Goal: Complete application form

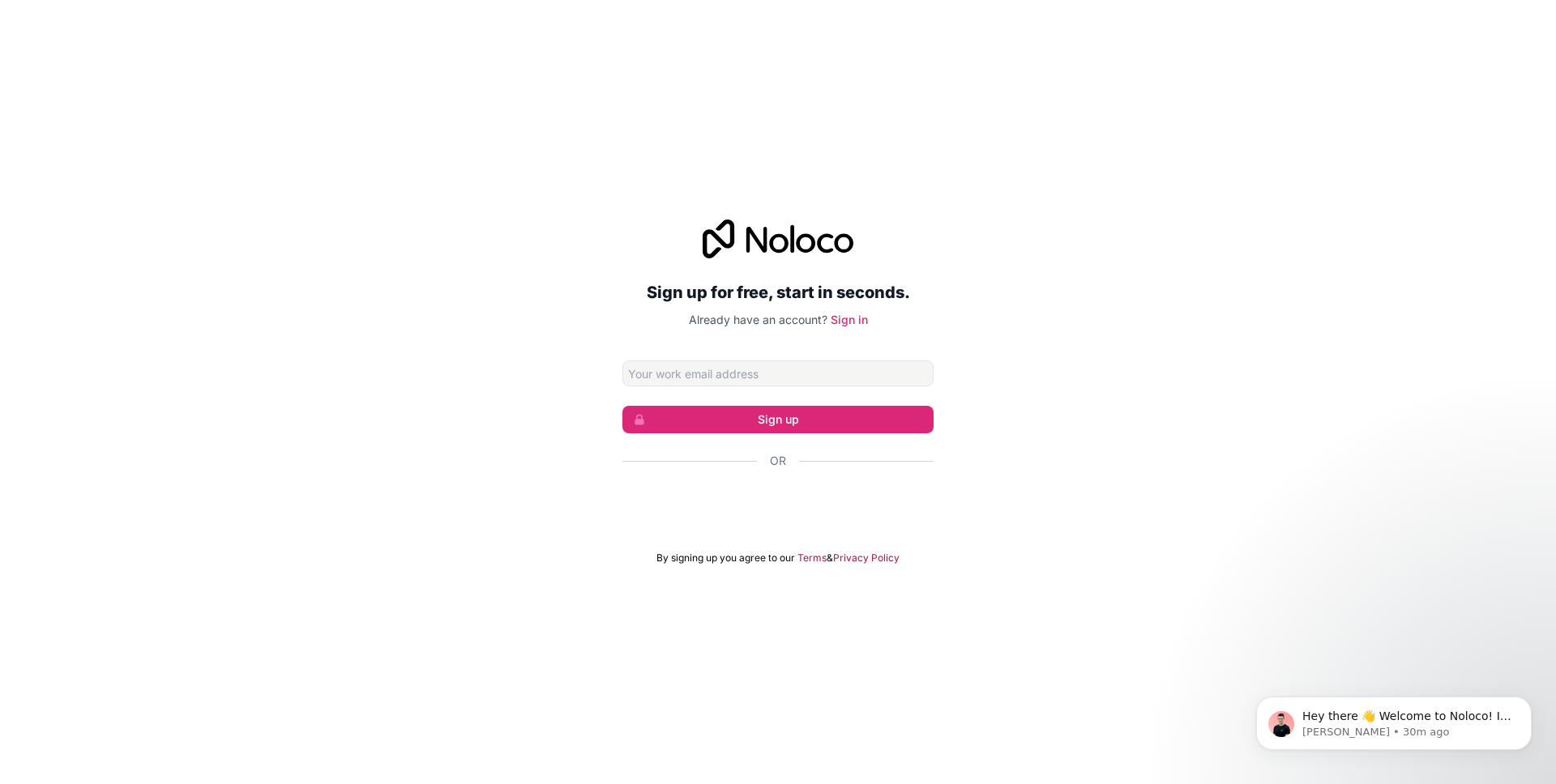
click at [765, 375] on input "Email address" at bounding box center [778, 373] width 311 height 26
click at [765, 374] on input "Email address" at bounding box center [778, 373] width 311 height 26
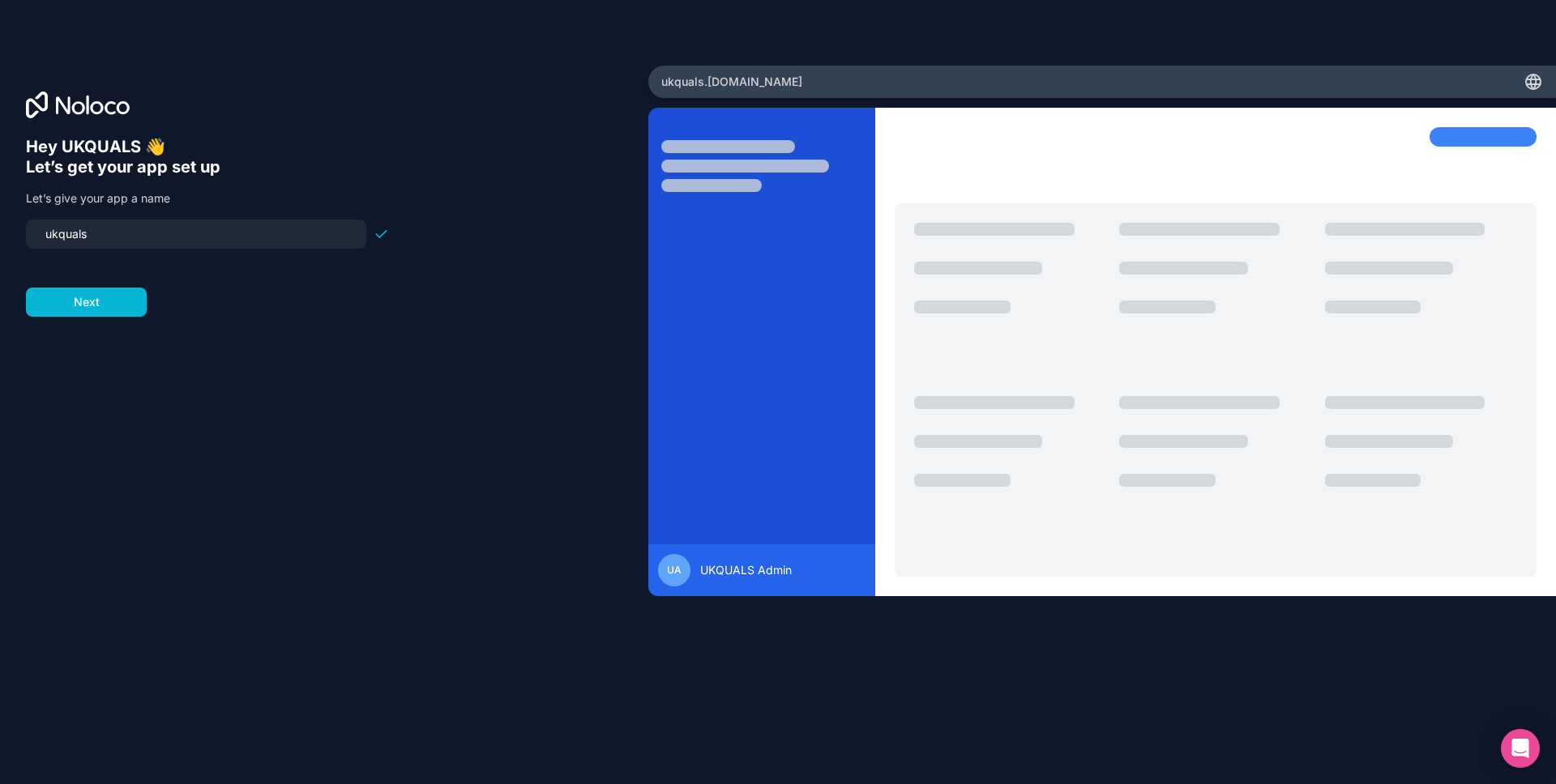
click at [50, 234] on input "ukquals" at bounding box center [196, 233] width 321 height 22
click at [55, 235] on input "uquals" at bounding box center [196, 233] width 321 height 22
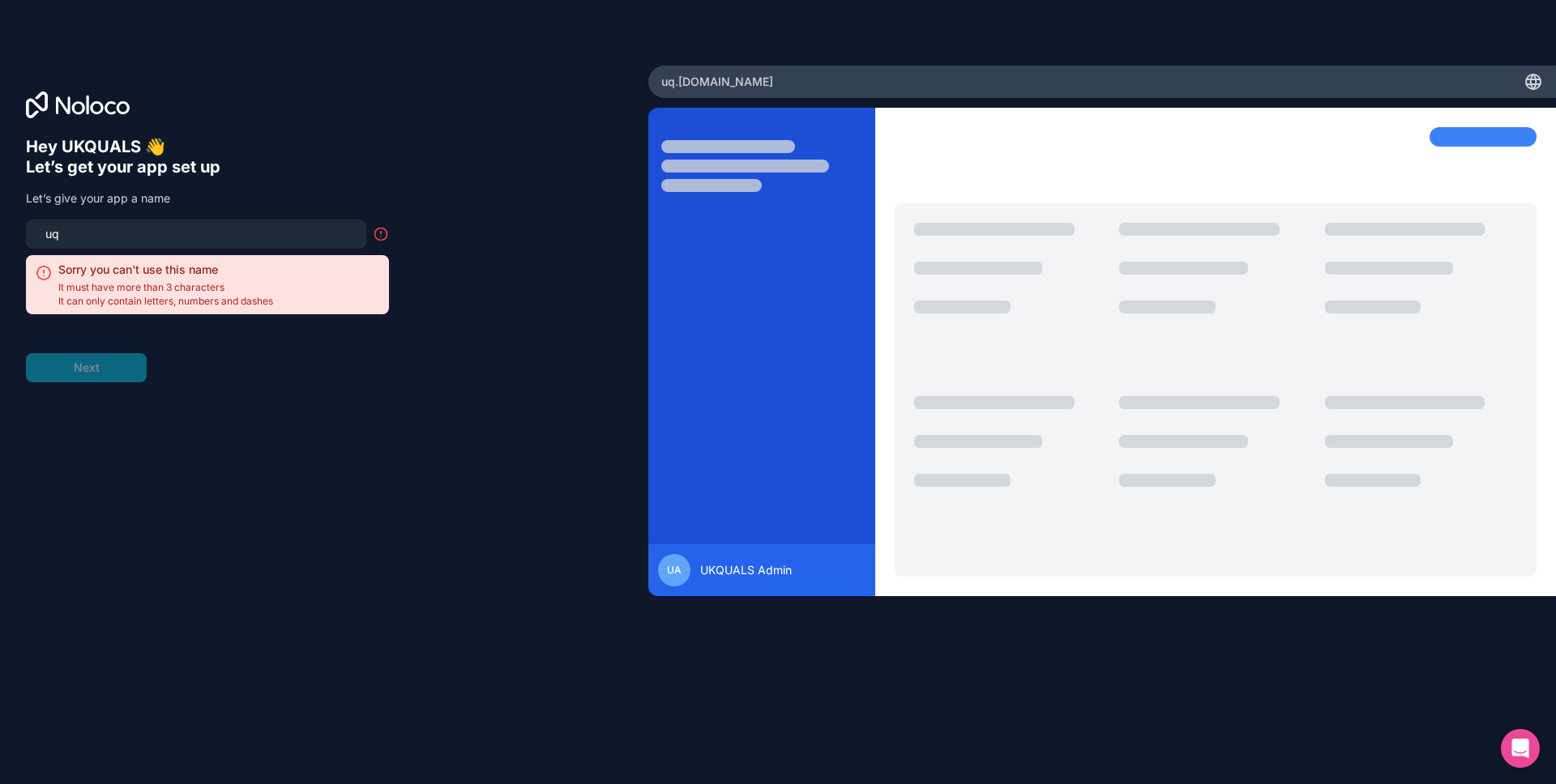
type input "u"
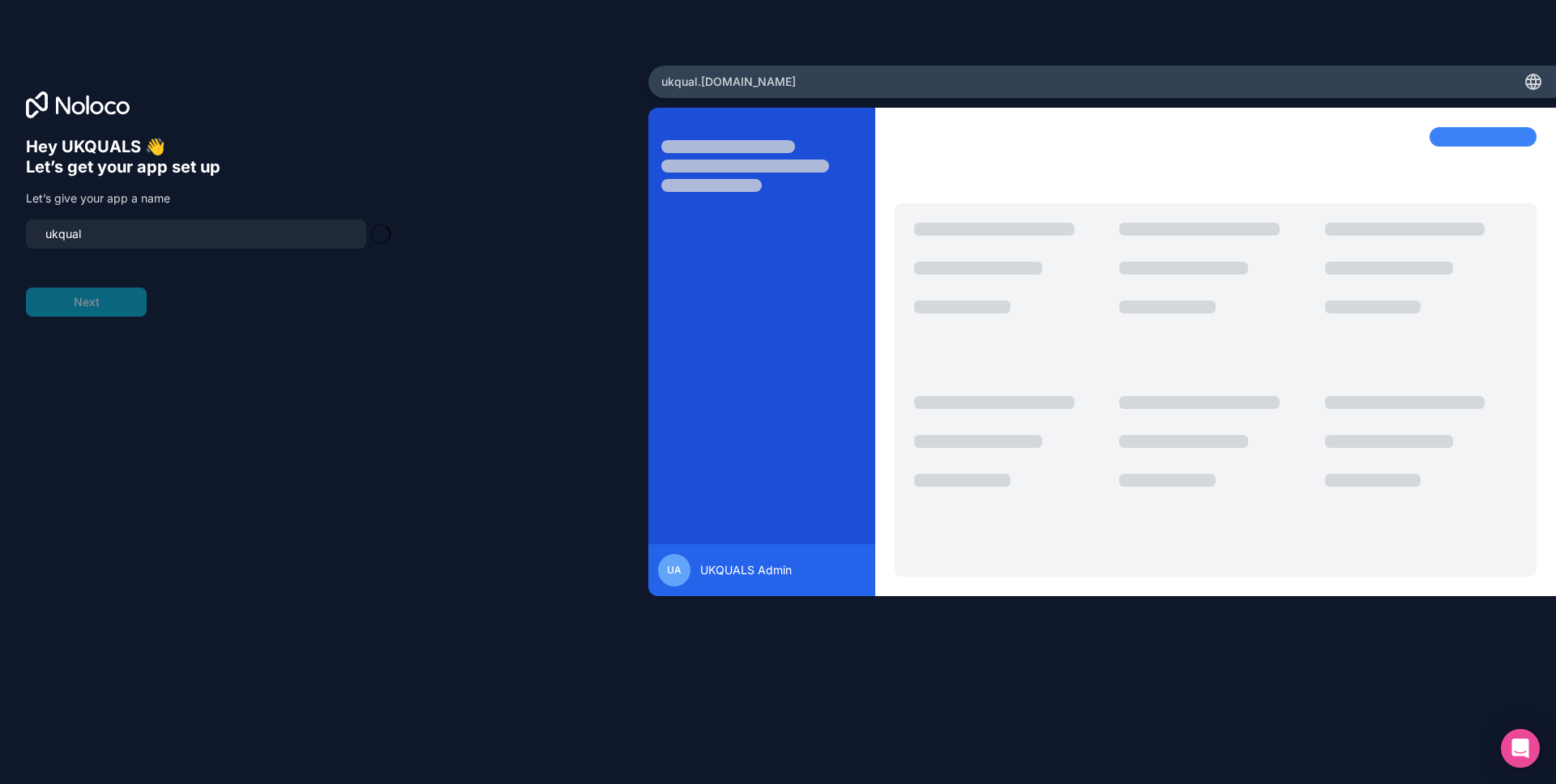
type input "ukquals"
click at [119, 310] on button "Next" at bounding box center [86, 302] width 121 height 29
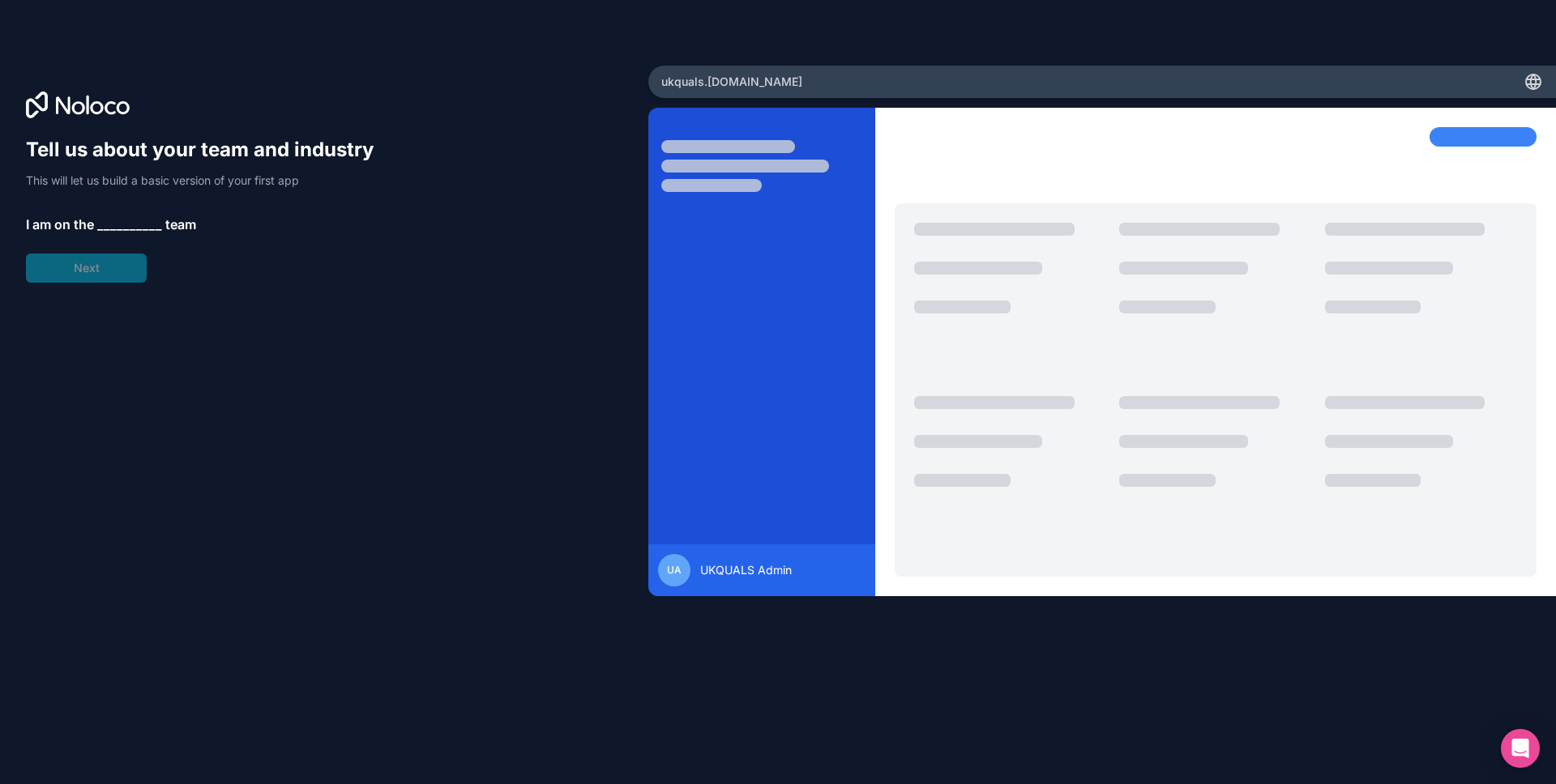
click at [125, 227] on span "__________" at bounding box center [130, 224] width 65 height 20
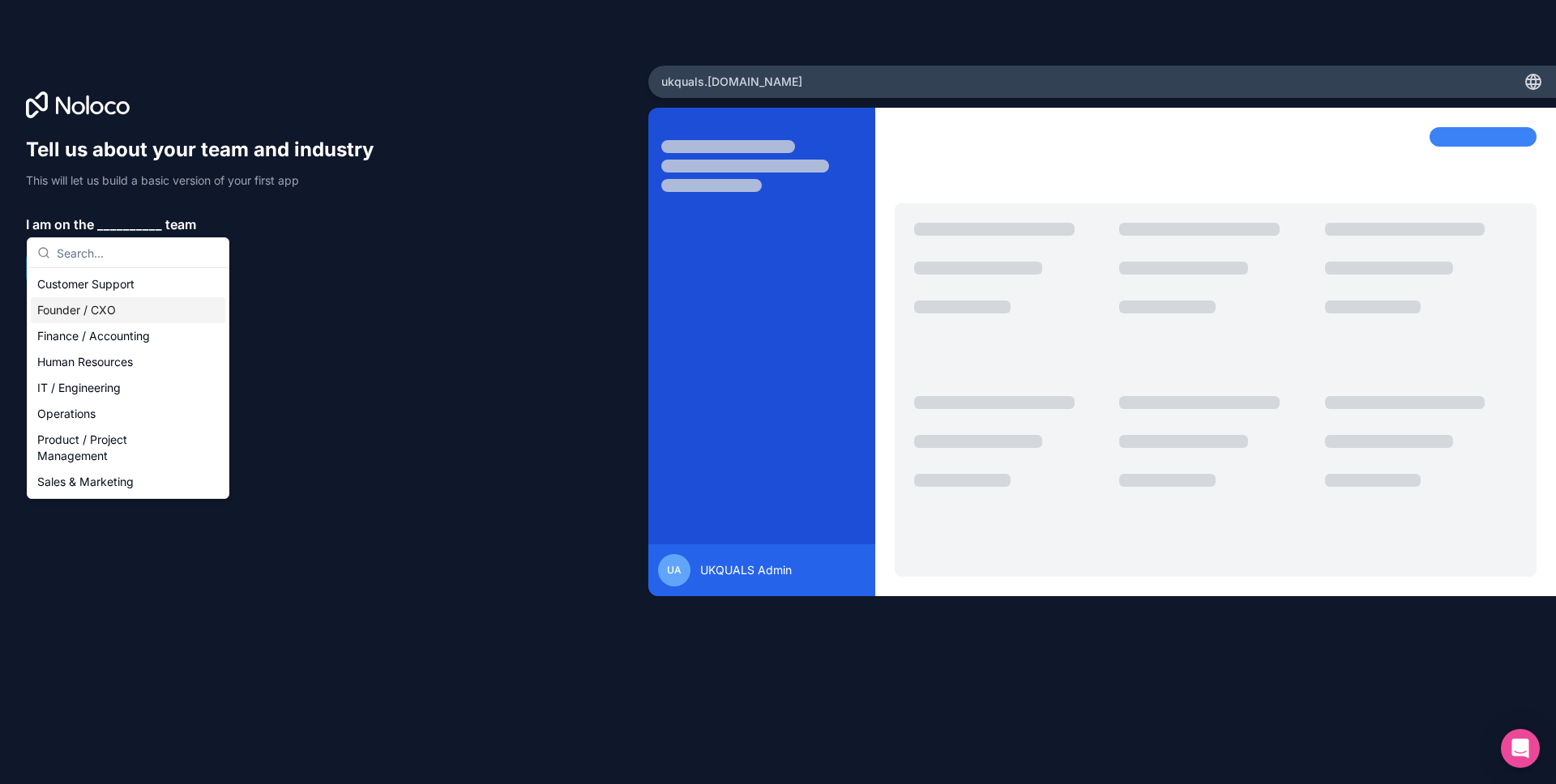
click at [121, 305] on div "Founder / CXO" at bounding box center [128, 310] width 195 height 26
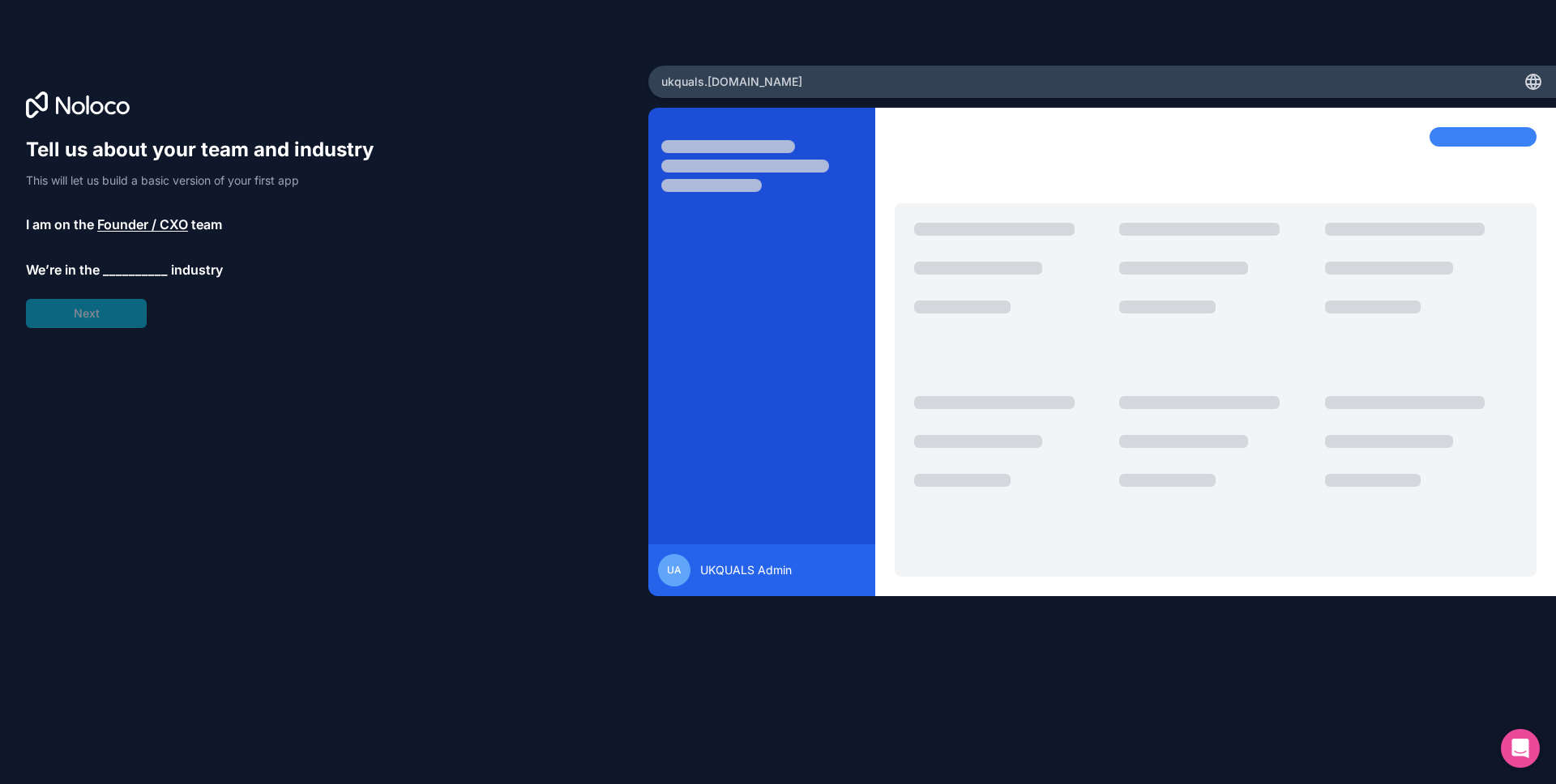
click at [131, 266] on span "__________" at bounding box center [135, 270] width 65 height 20
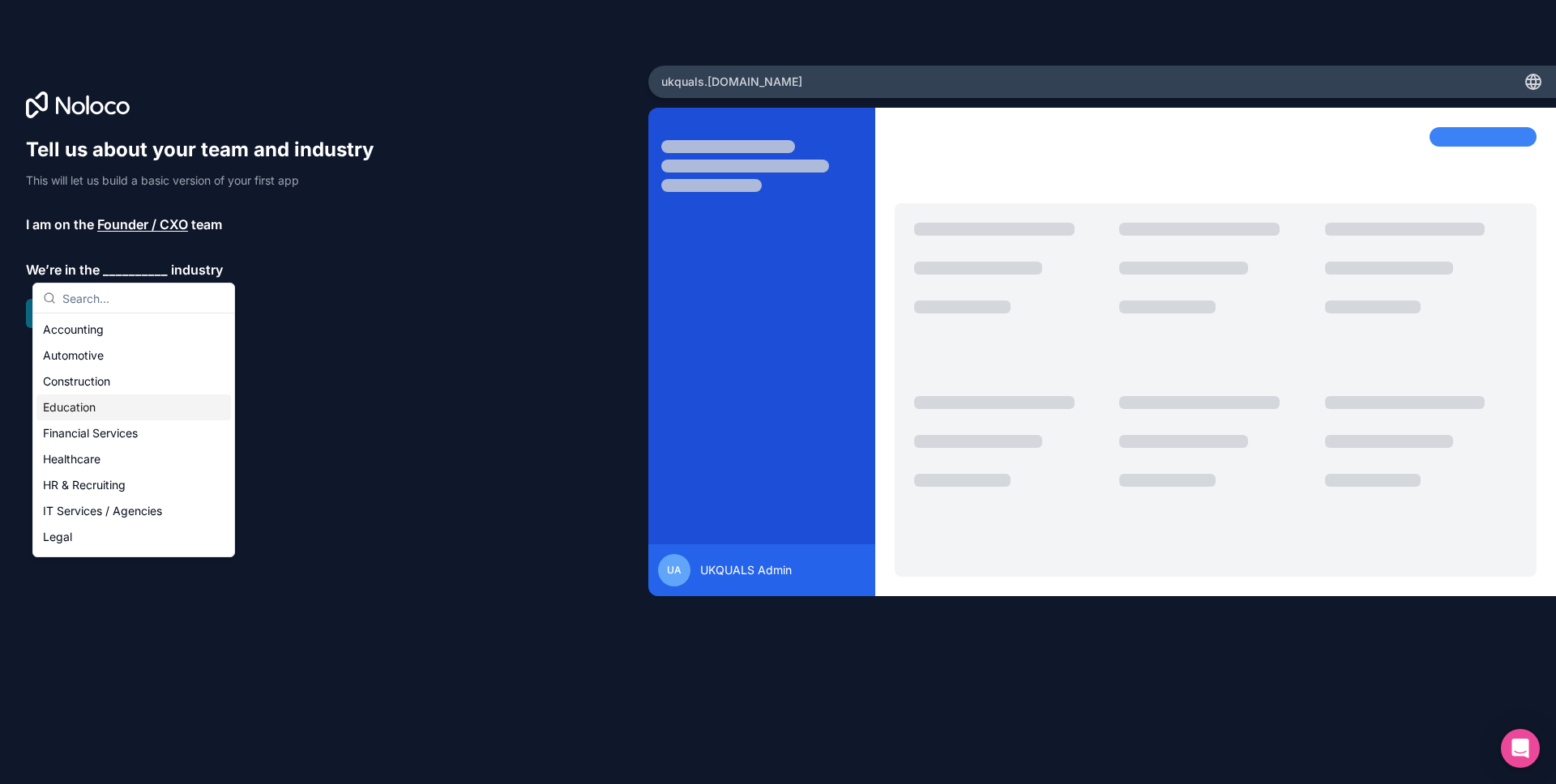
click at [102, 405] on div "Education" at bounding box center [134, 407] width 195 height 26
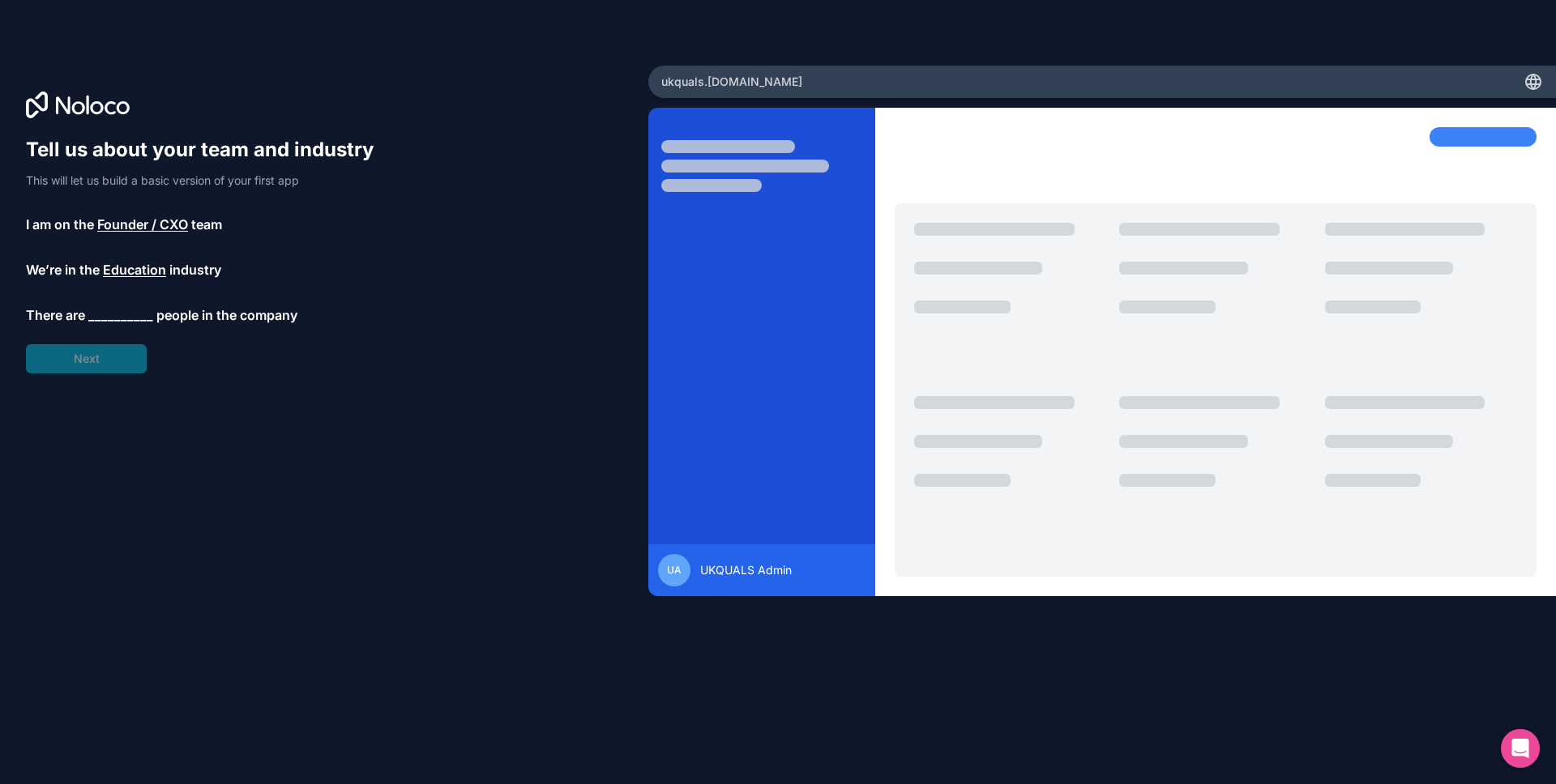
click at [117, 319] on span "__________" at bounding box center [121, 315] width 65 height 20
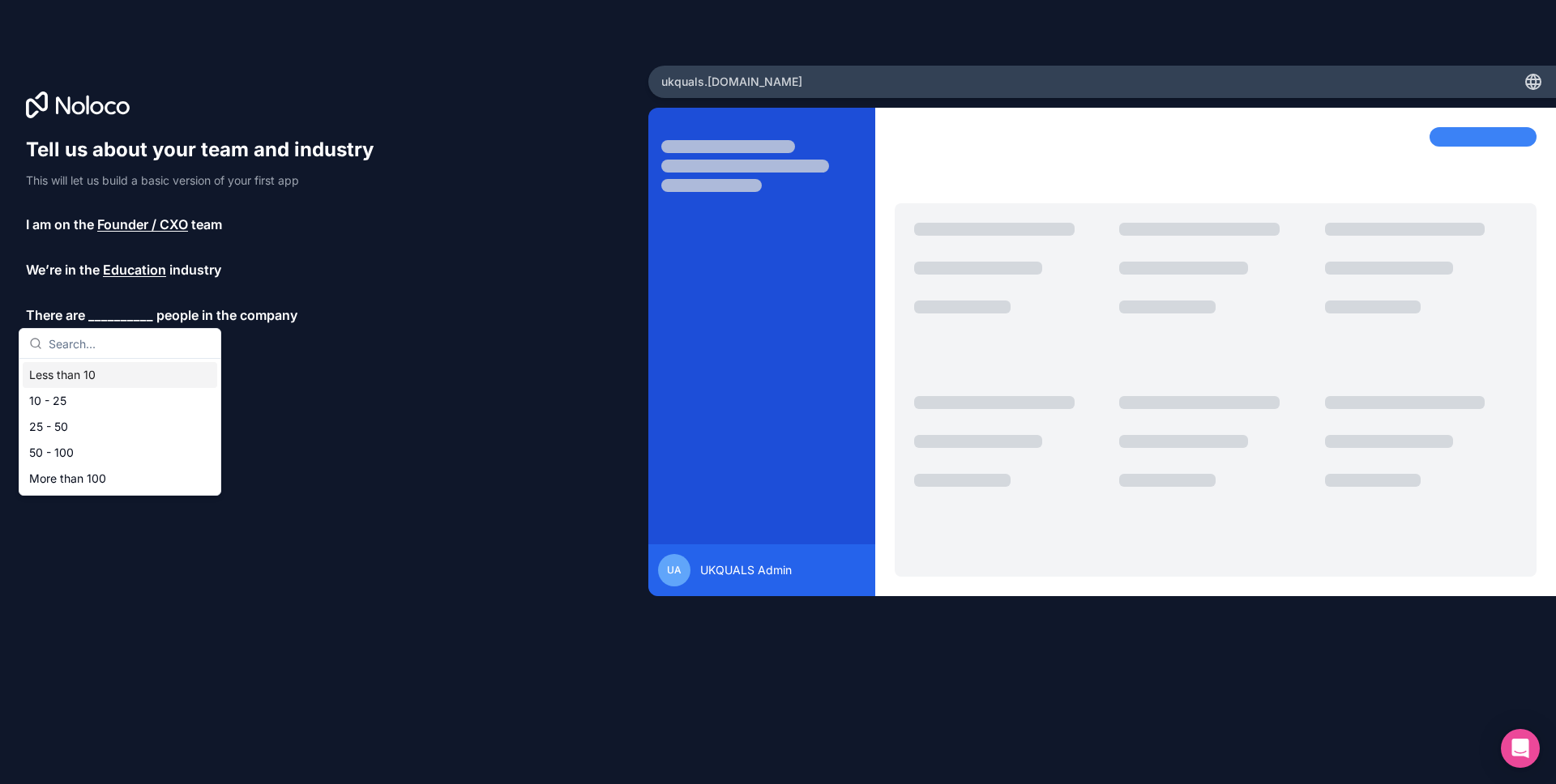
click at [113, 371] on div "Less than 10" at bounding box center [120, 375] width 195 height 26
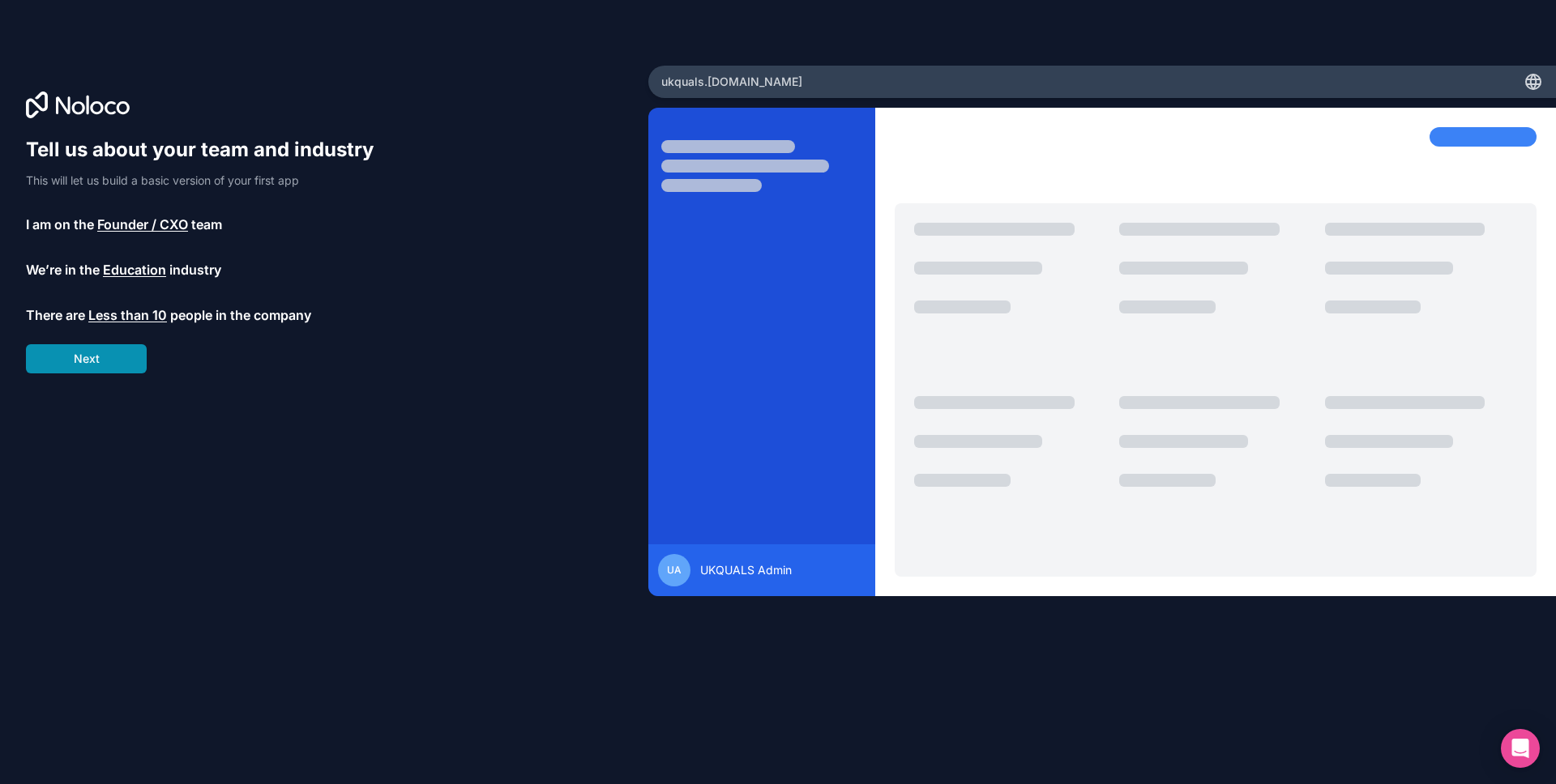
click at [103, 361] on button "Next" at bounding box center [86, 359] width 121 height 29
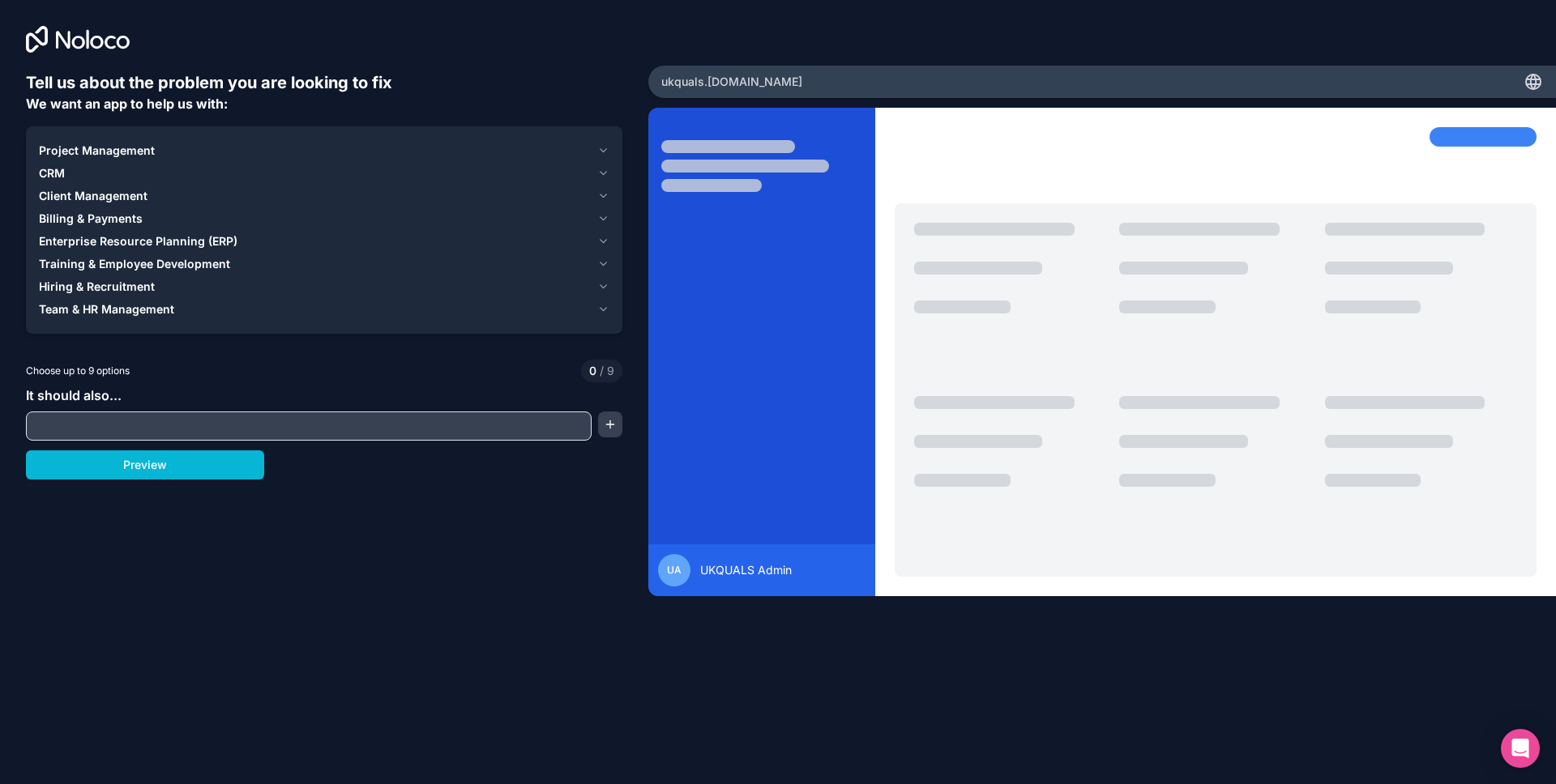
click at [129, 172] on div "CRM" at bounding box center [315, 173] width 552 height 16
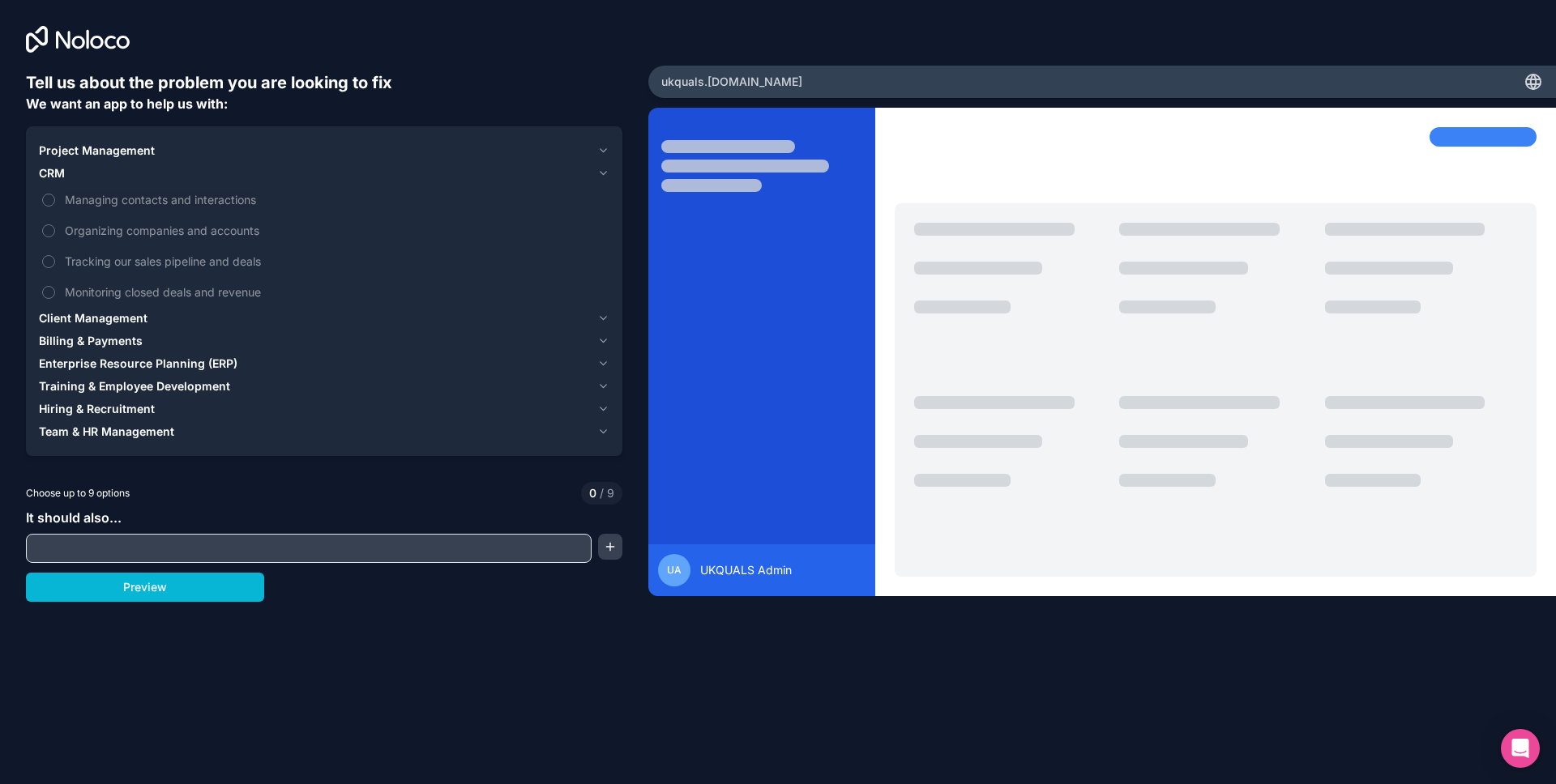
click at [113, 321] on span "Client Management" at bounding box center [94, 318] width 109 height 16
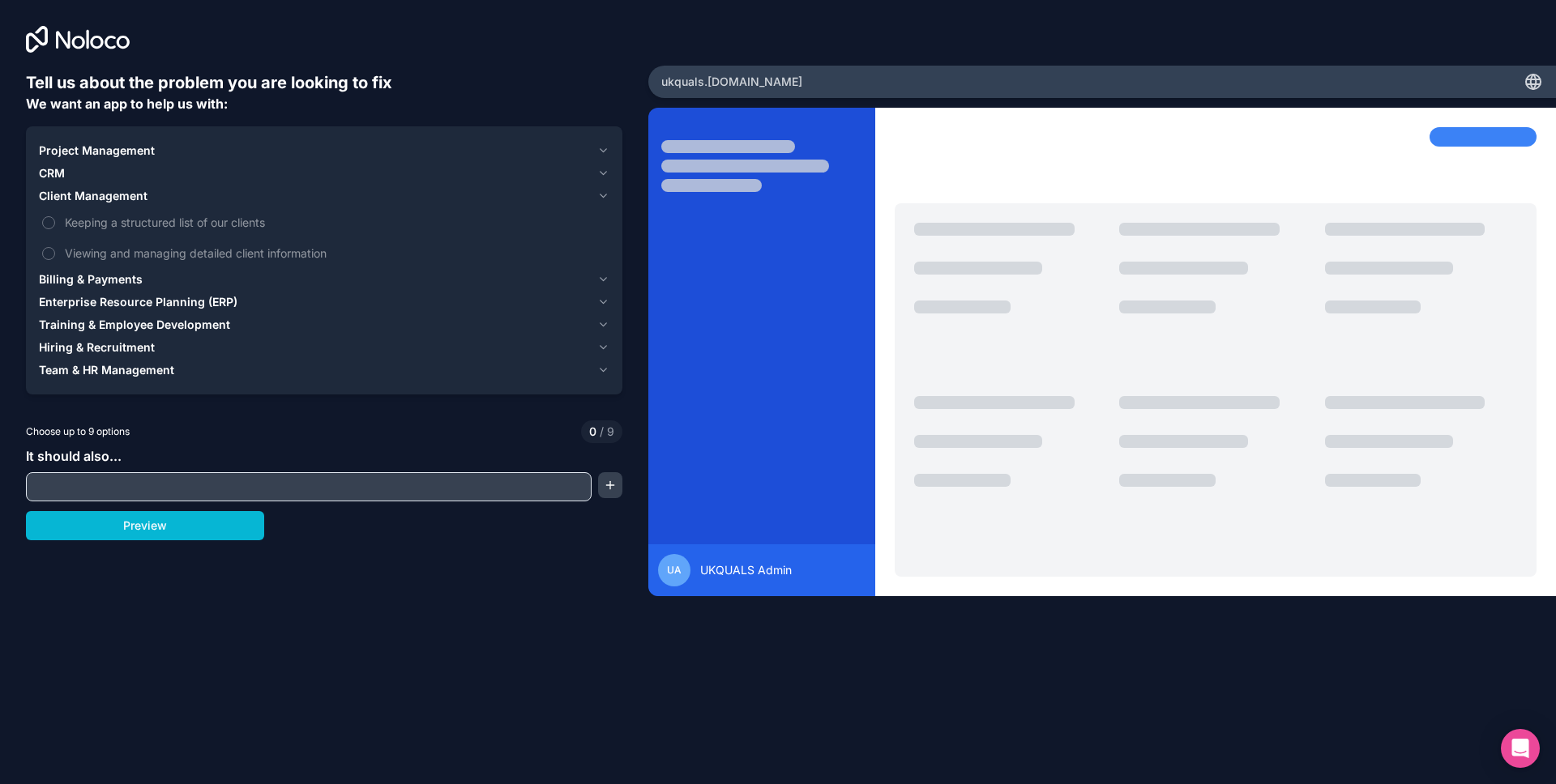
click at [166, 154] on div "Project Management" at bounding box center [315, 151] width 552 height 16
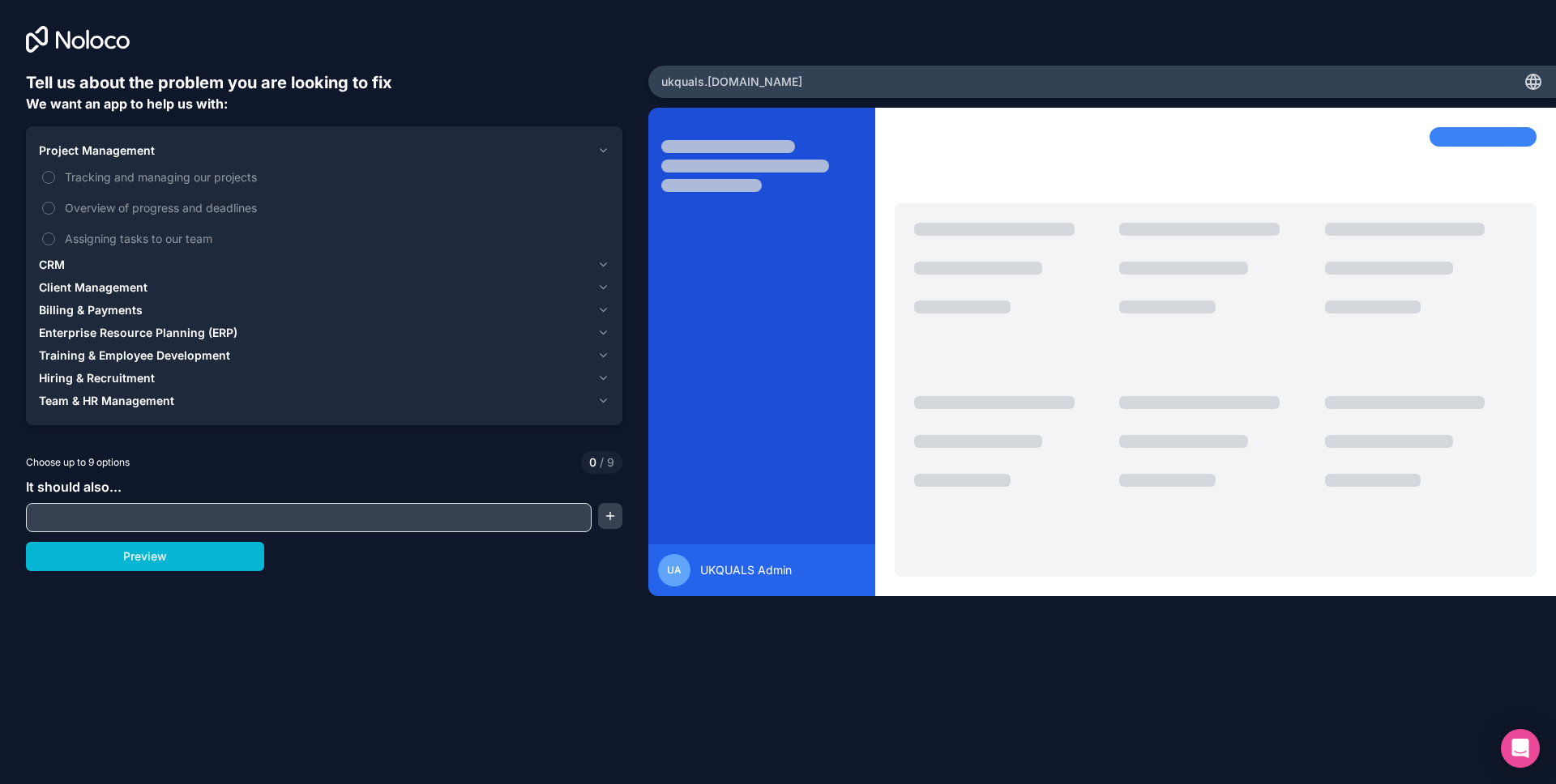
click at [165, 154] on div "Project Management" at bounding box center [315, 151] width 552 height 16
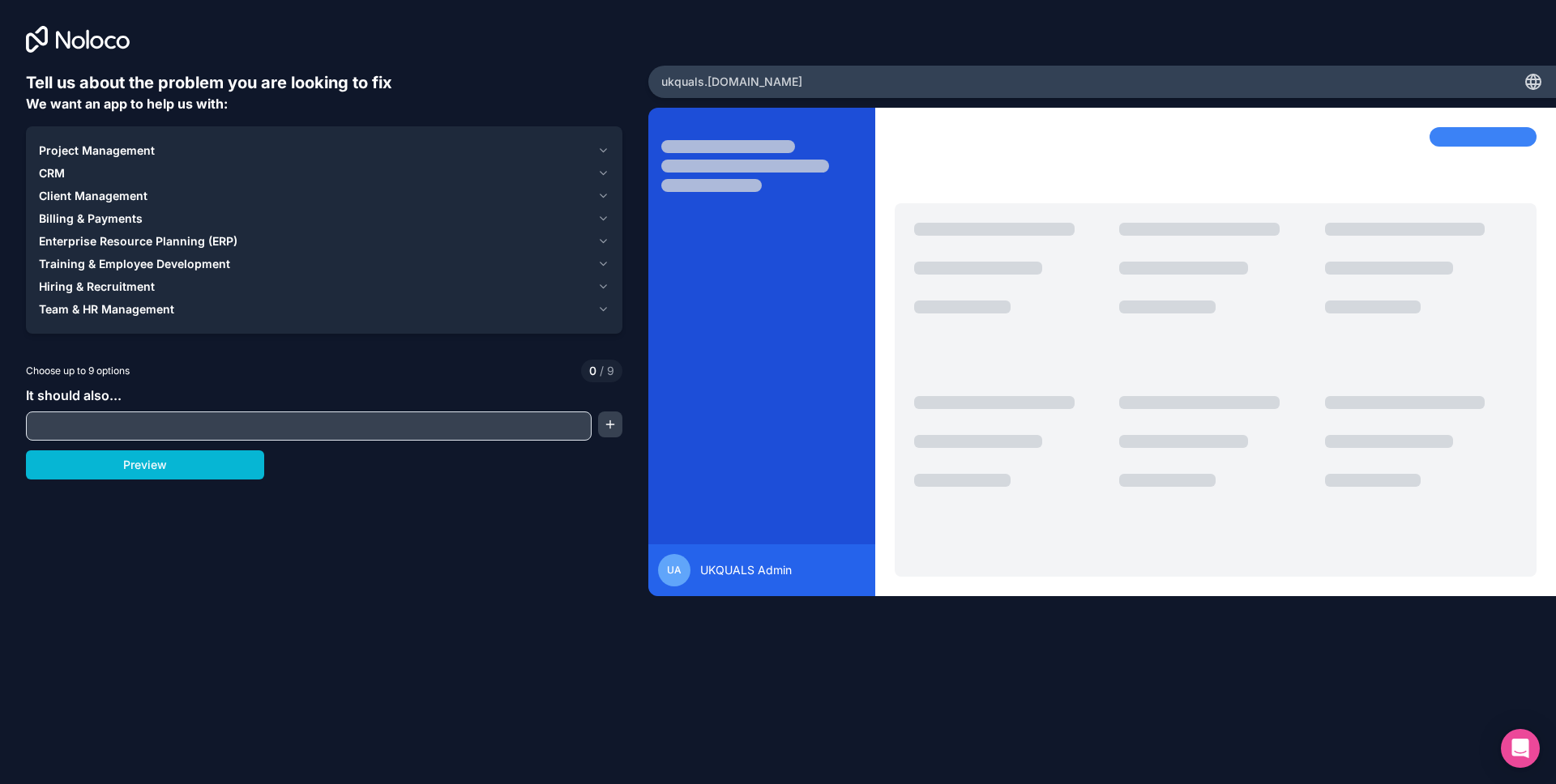
click at [135, 263] on span "Training & Employee Development" at bounding box center [135, 264] width 191 height 16
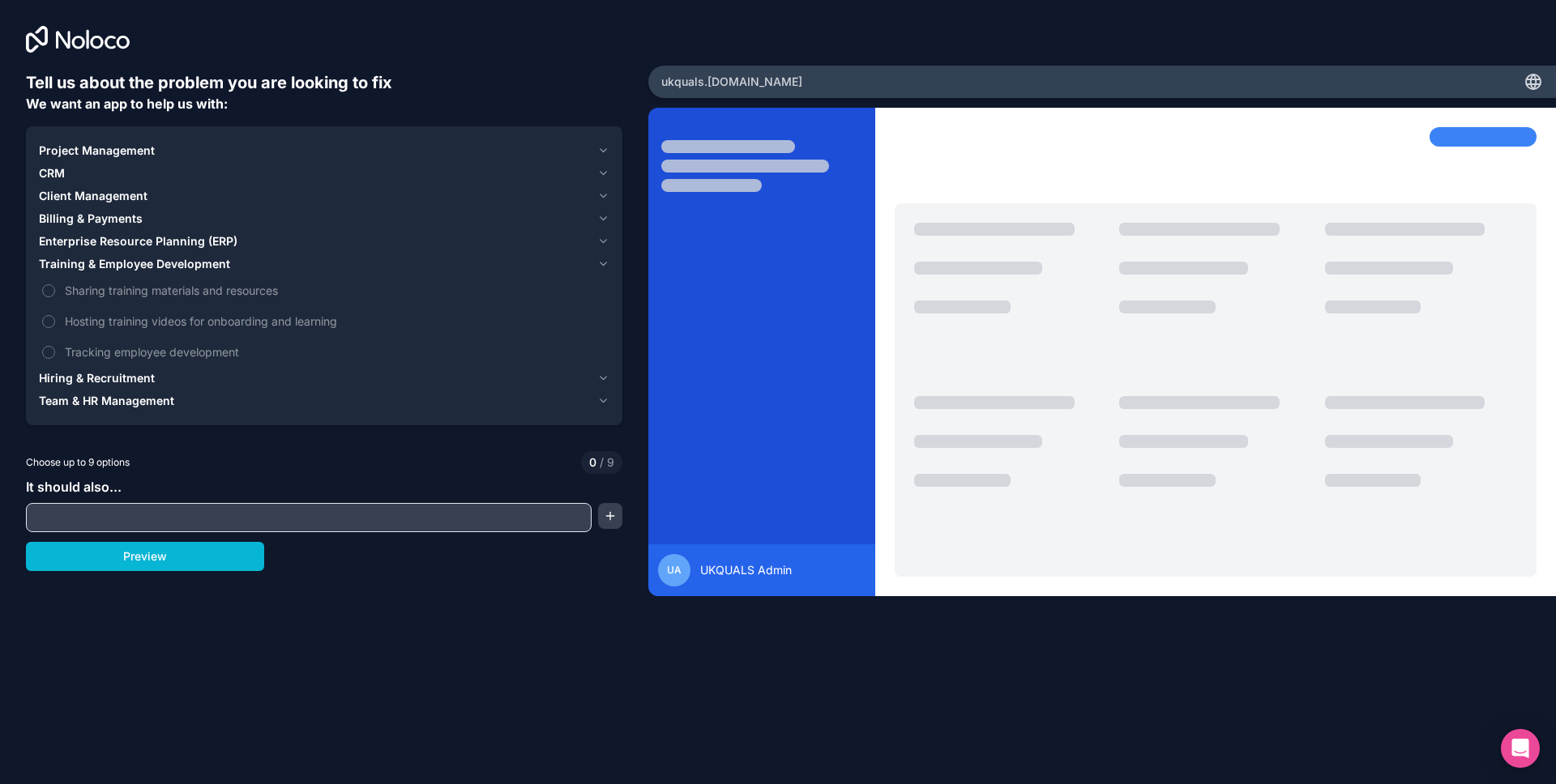
click at [135, 263] on span "Training & Employee Development" at bounding box center [135, 264] width 191 height 16
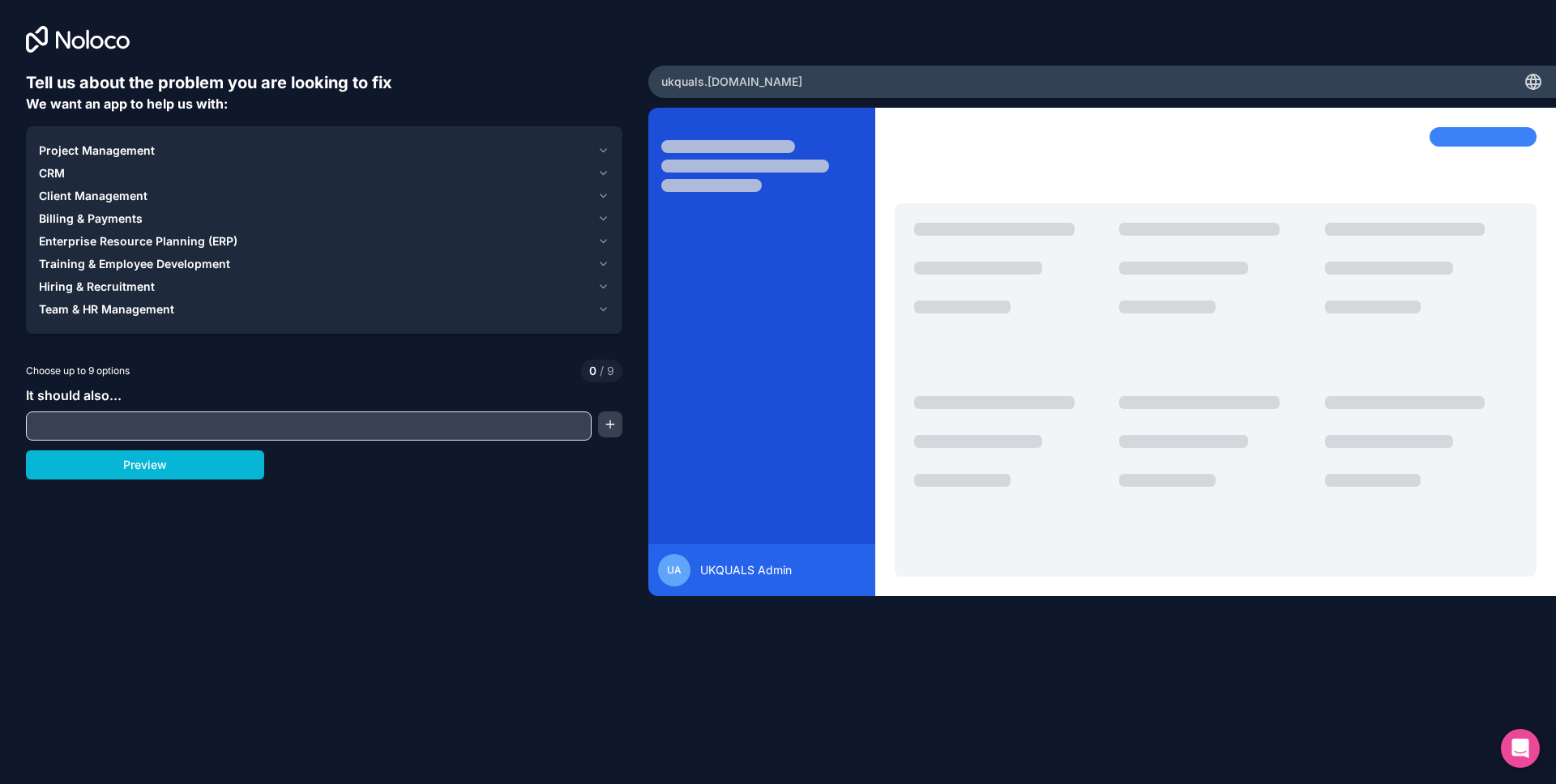
click at [136, 240] on span "Enterprise Resource Planning (ERP)" at bounding box center [138, 241] width 198 height 16
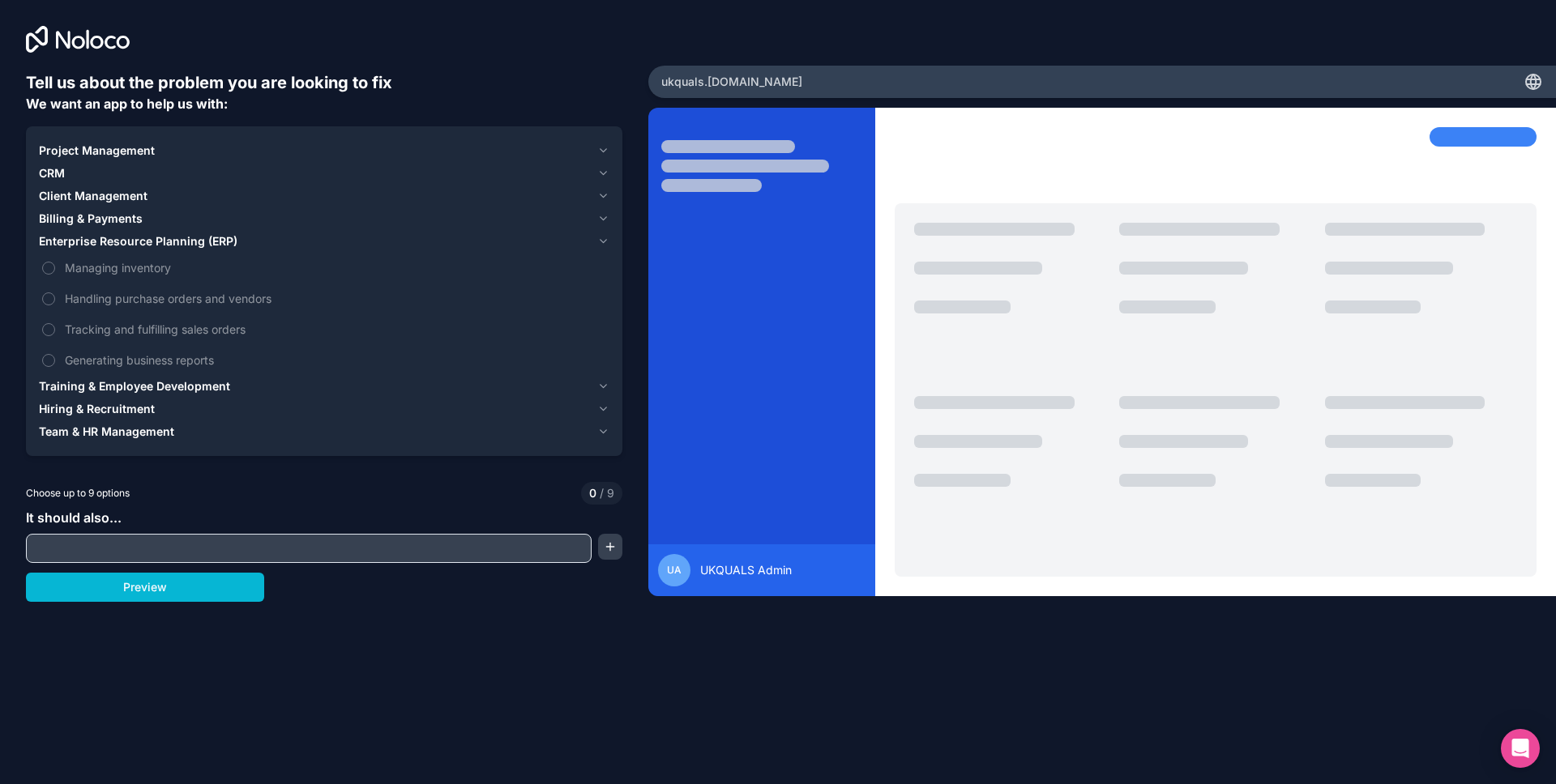
click at [135, 240] on span "Enterprise Resource Planning (ERP)" at bounding box center [138, 241] width 198 height 16
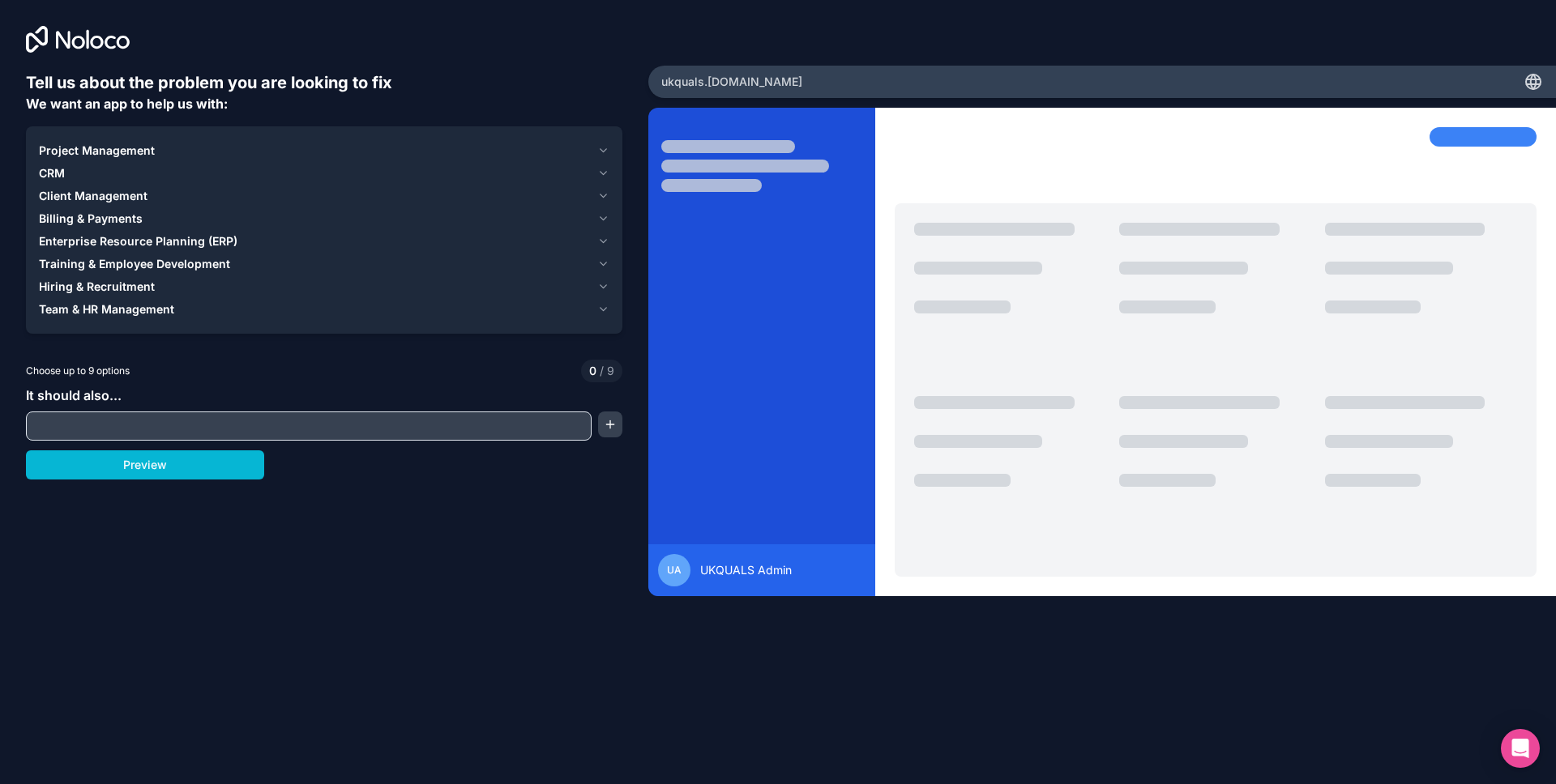
click at [129, 218] on span "Billing & Payments" at bounding box center [91, 219] width 104 height 16
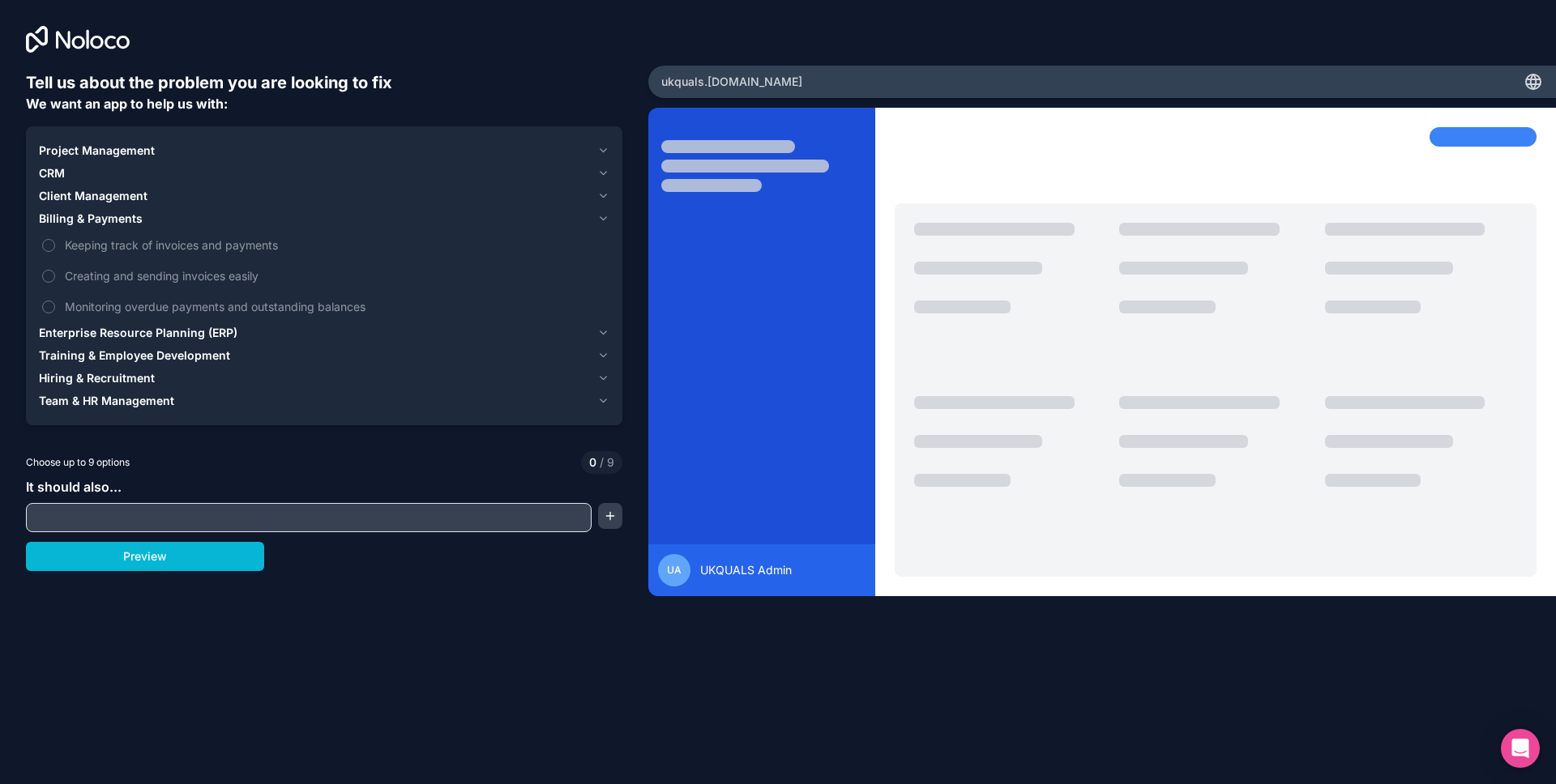
click at [127, 212] on span "Billing & Payments" at bounding box center [91, 219] width 104 height 16
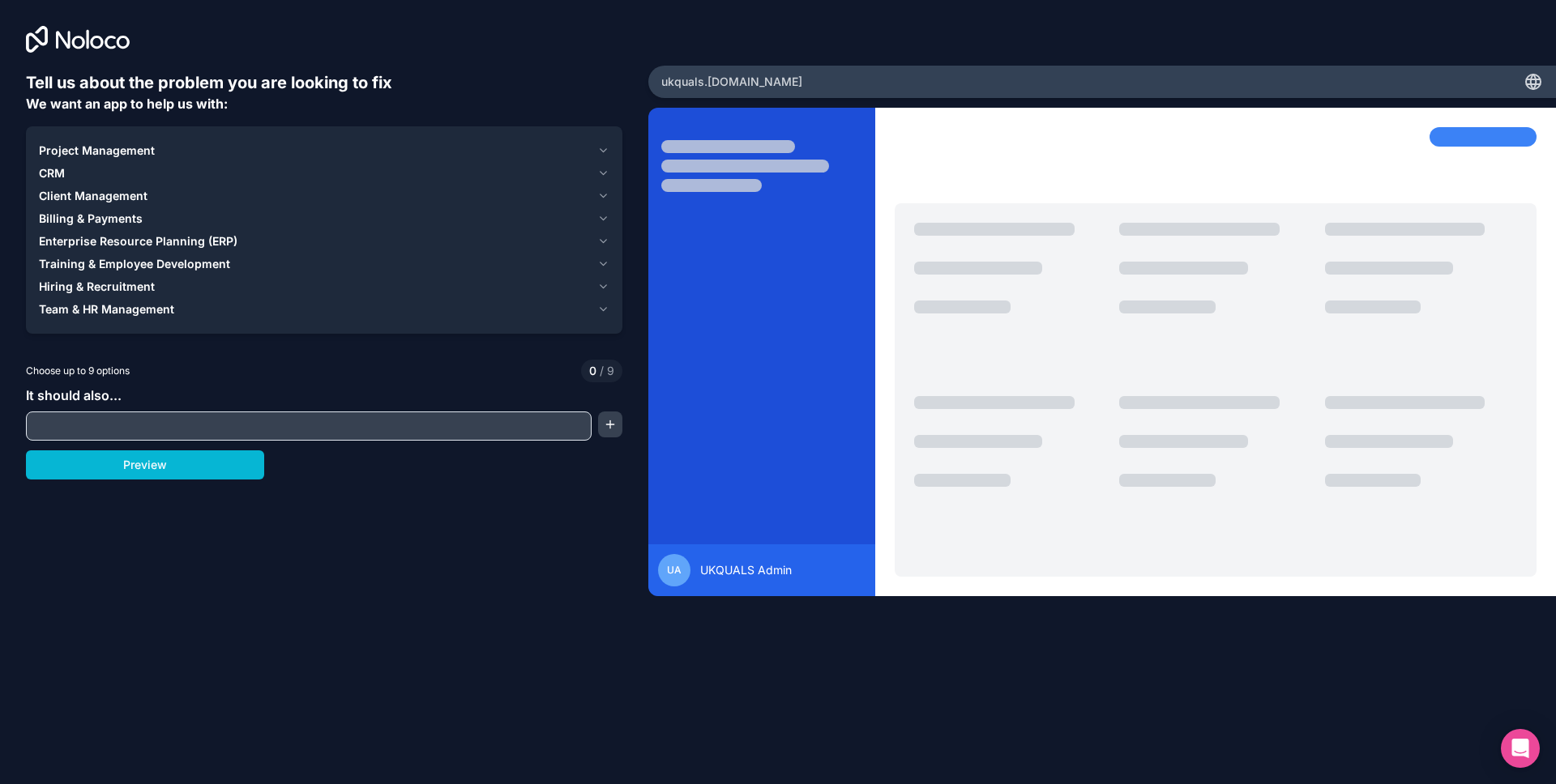
click at [127, 196] on span "Client Management" at bounding box center [94, 196] width 109 height 16
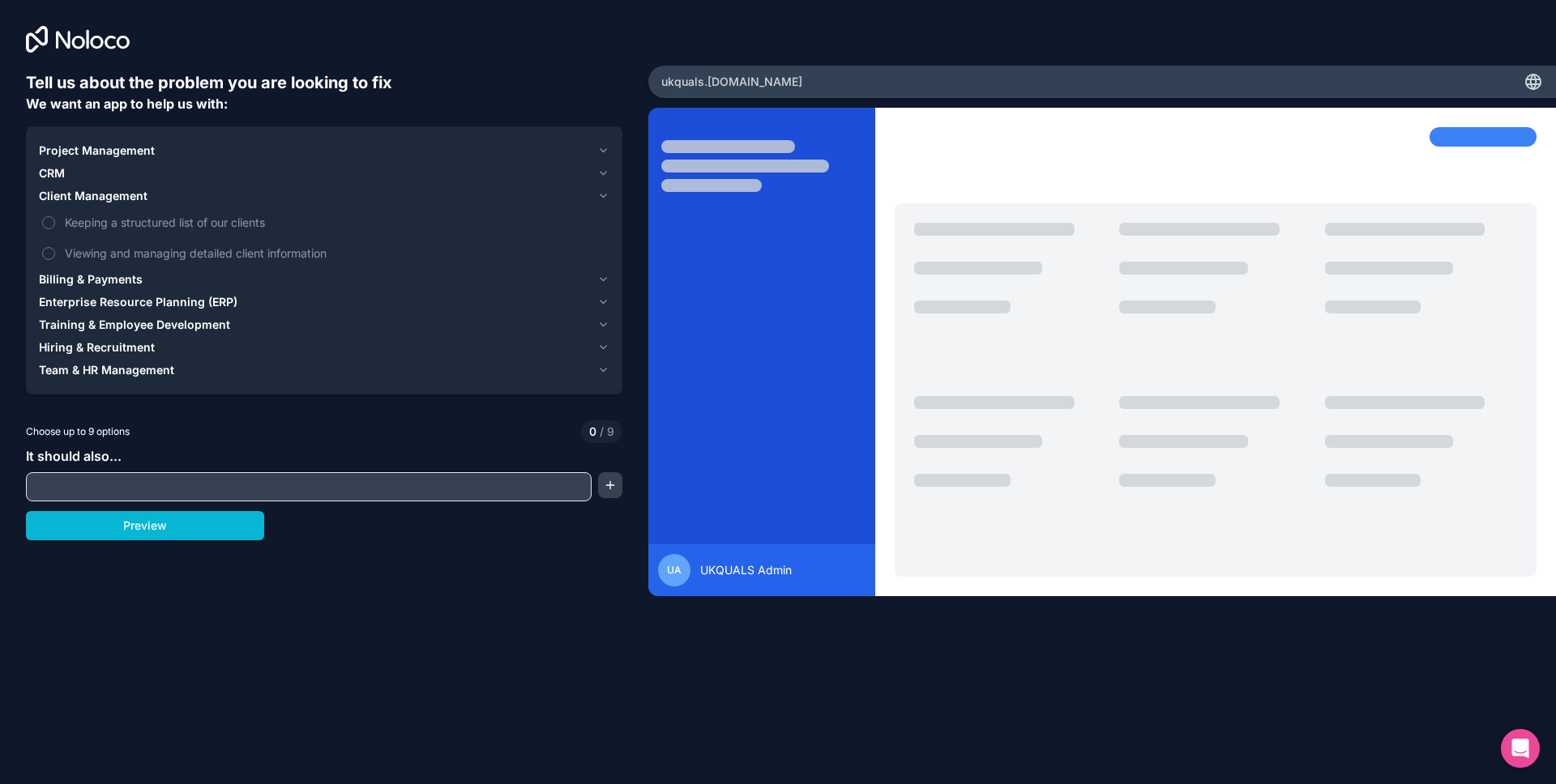
click at [152, 196] on div "Client Management" at bounding box center [315, 196] width 552 height 16
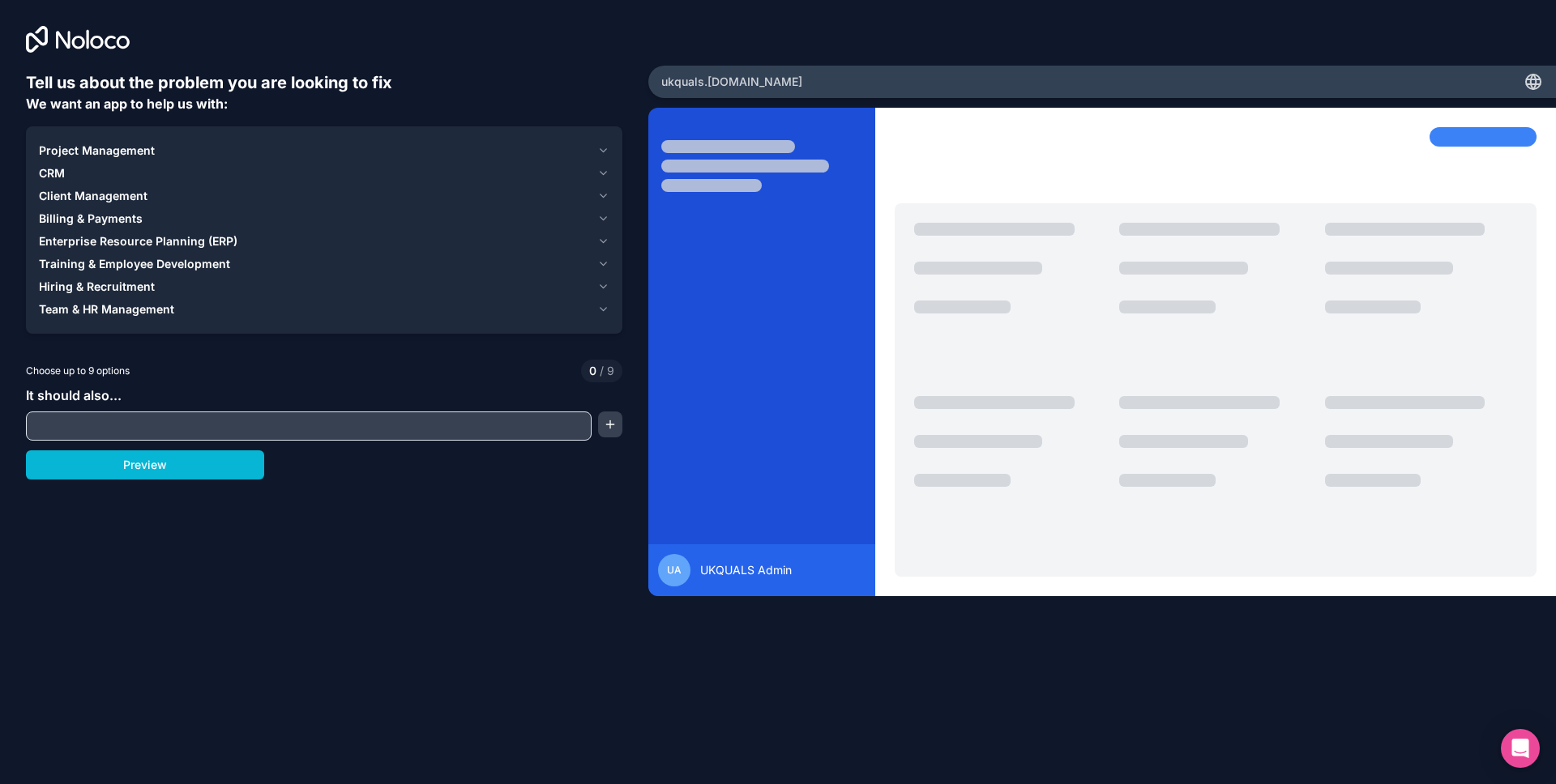
click at [127, 177] on div "CRM" at bounding box center [315, 173] width 552 height 16
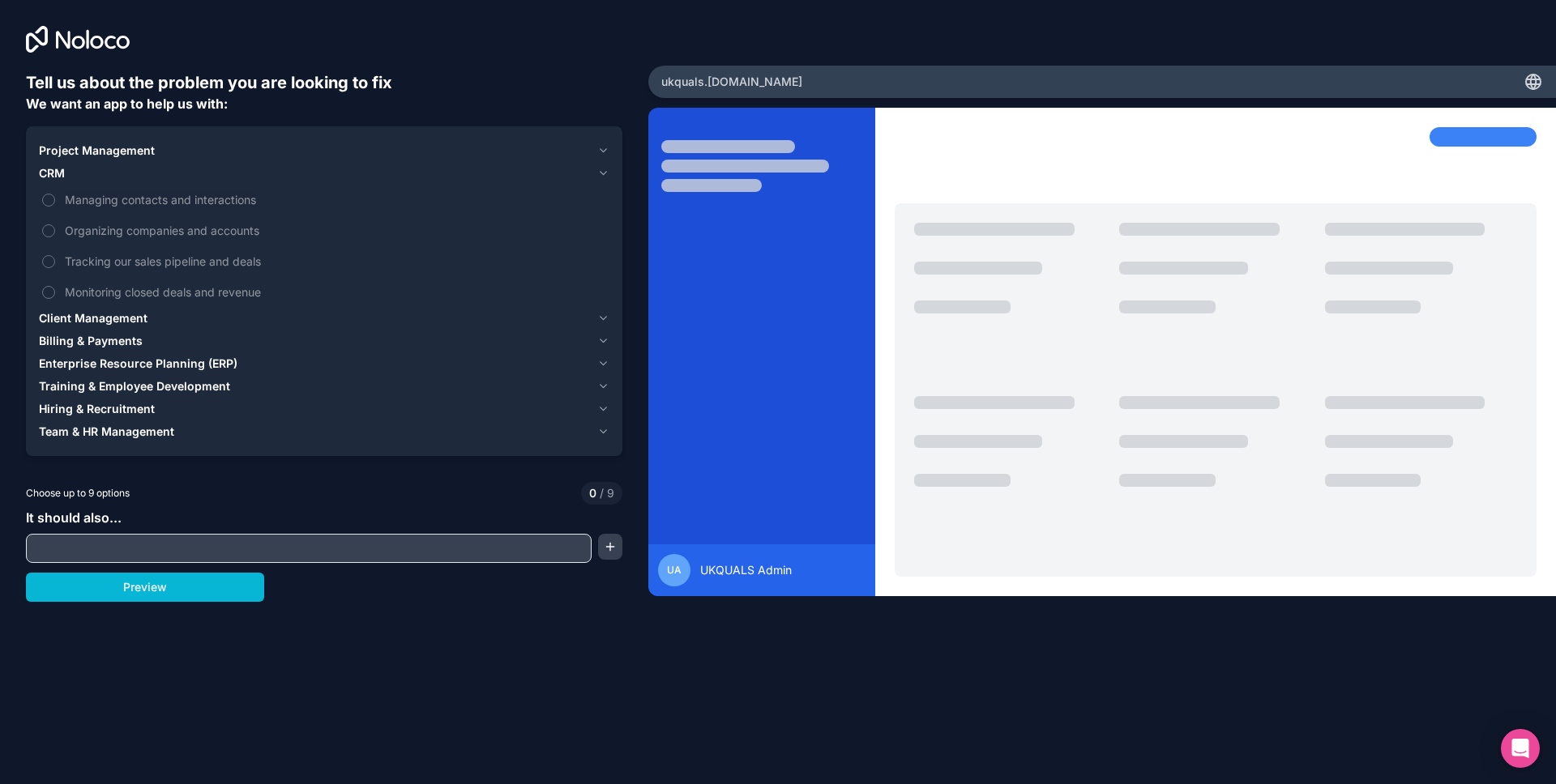
click at [127, 179] on div "CRM" at bounding box center [315, 173] width 552 height 16
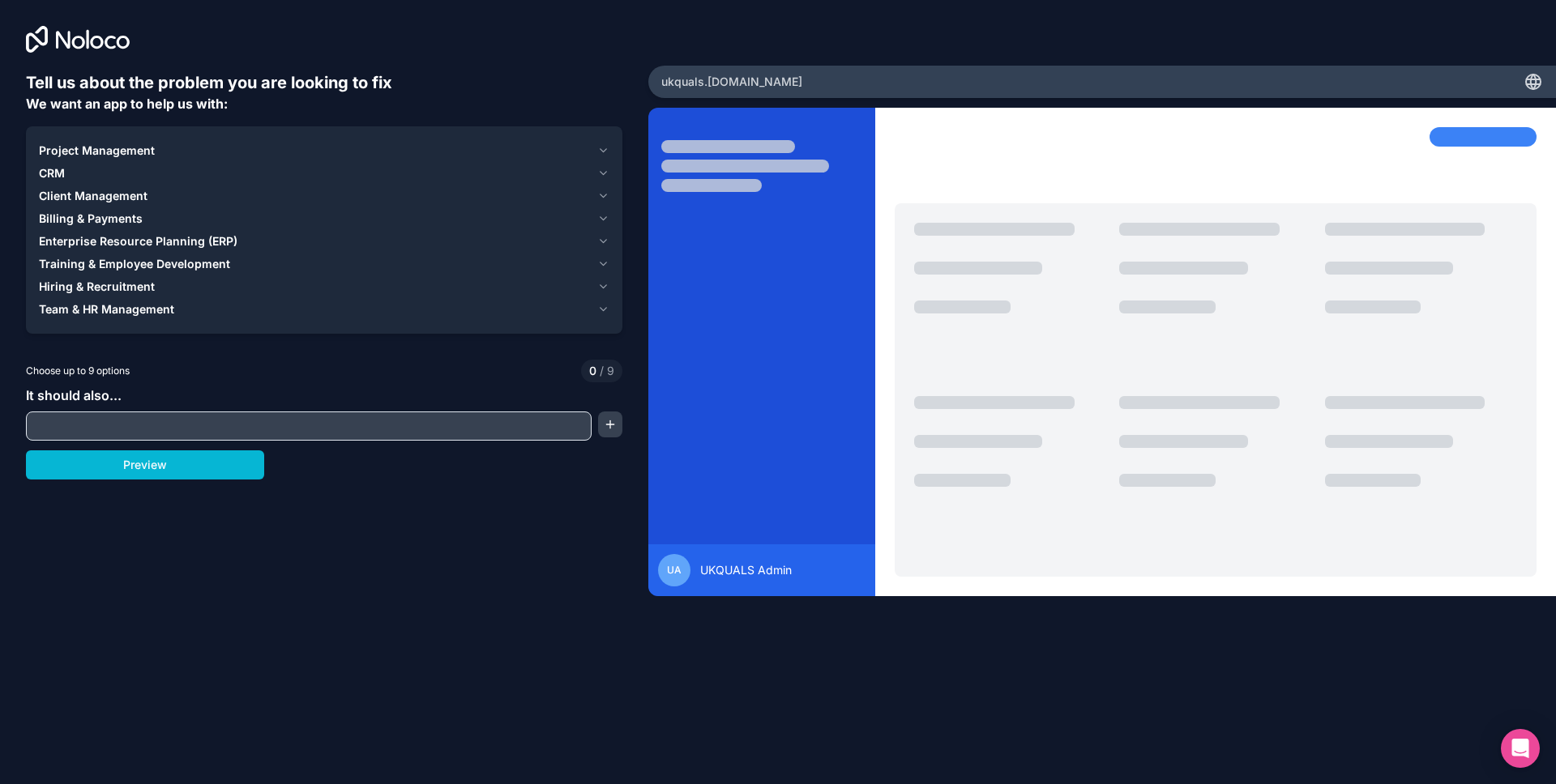
click at [121, 202] on span "Client Management" at bounding box center [94, 196] width 109 height 16
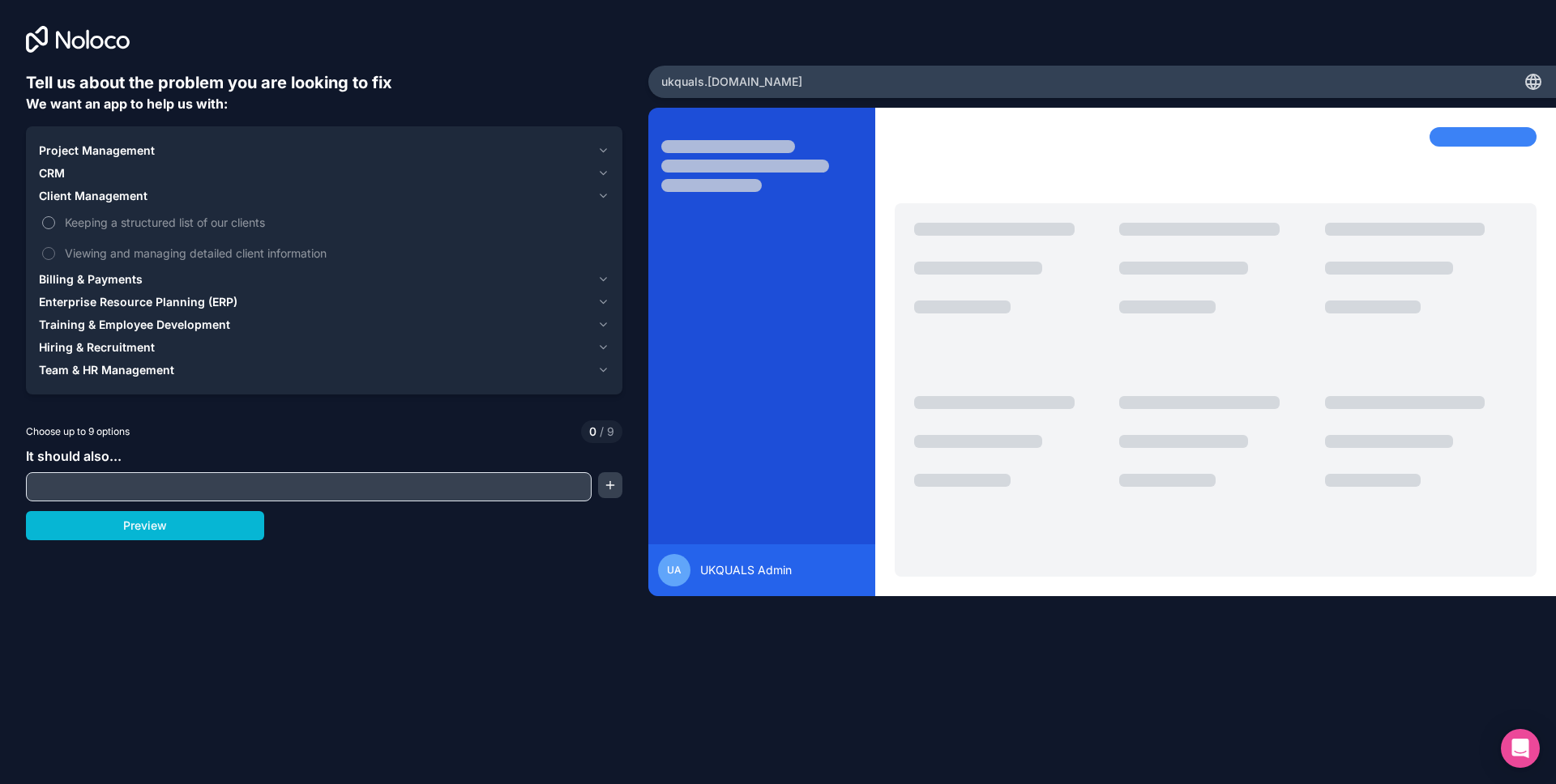
click at [130, 227] on span "Keeping a structured list of our clients" at bounding box center [336, 222] width 541 height 17
click at [55, 227] on button "Keeping a structured list of our clients" at bounding box center [48, 222] width 13 height 13
click at [138, 249] on span "Viewing and managing detailed client information" at bounding box center [336, 253] width 541 height 17
click at [55, 249] on button "Viewing and managing detailed client information" at bounding box center [48, 254] width 13 height 13
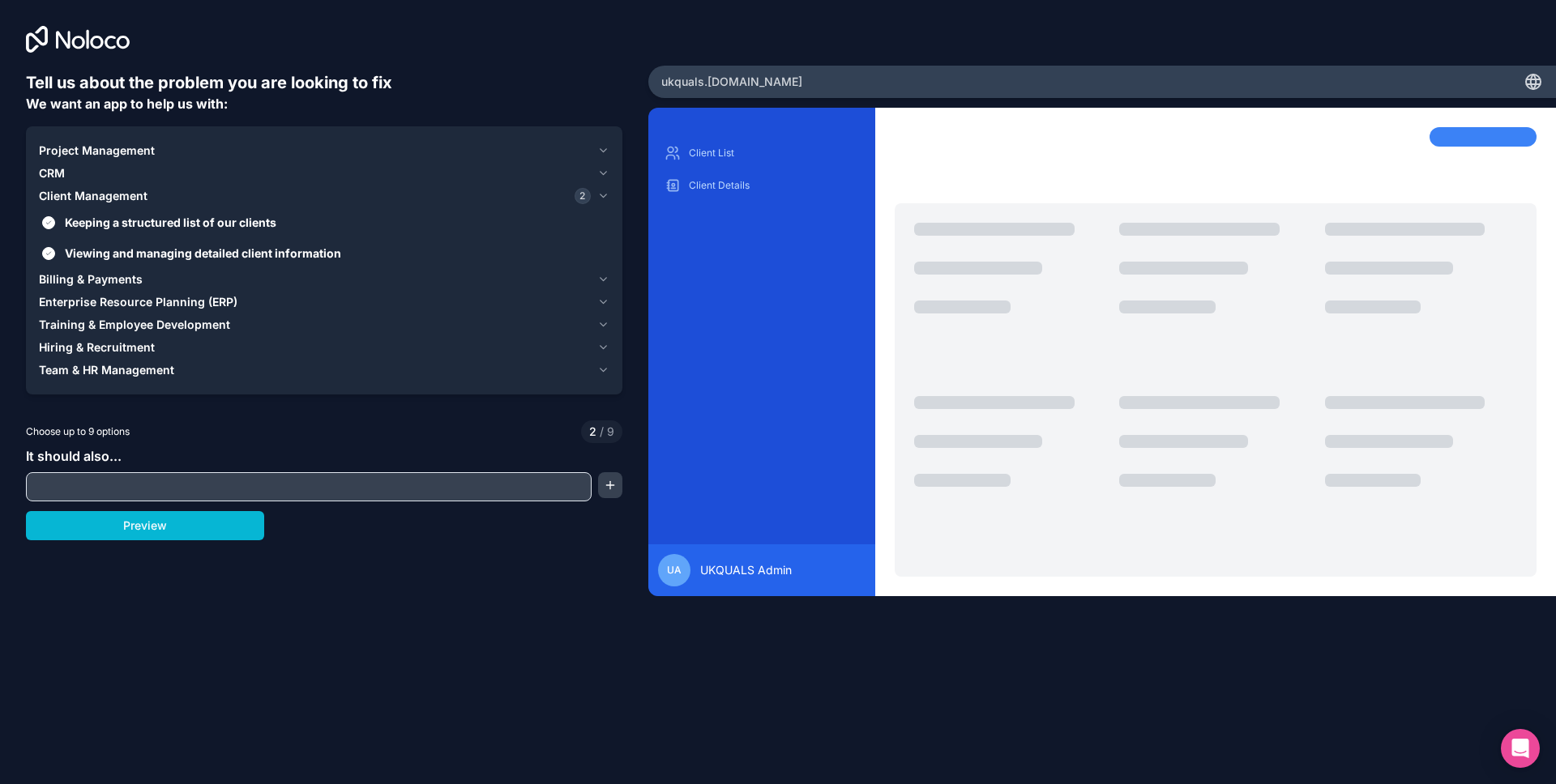
click at [112, 174] on div "CRM" at bounding box center [315, 173] width 552 height 16
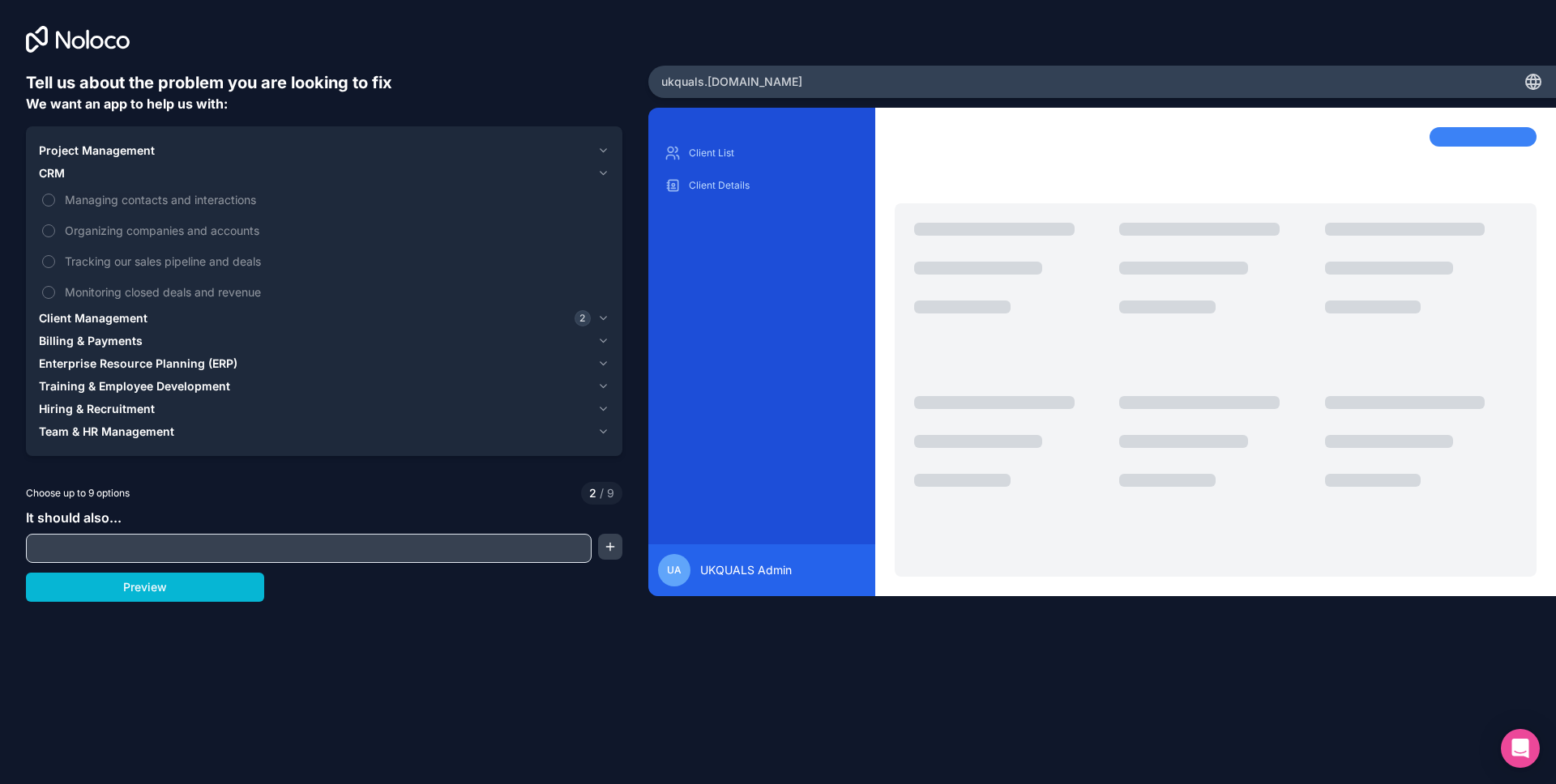
click at [112, 173] on div "CRM" at bounding box center [315, 173] width 552 height 16
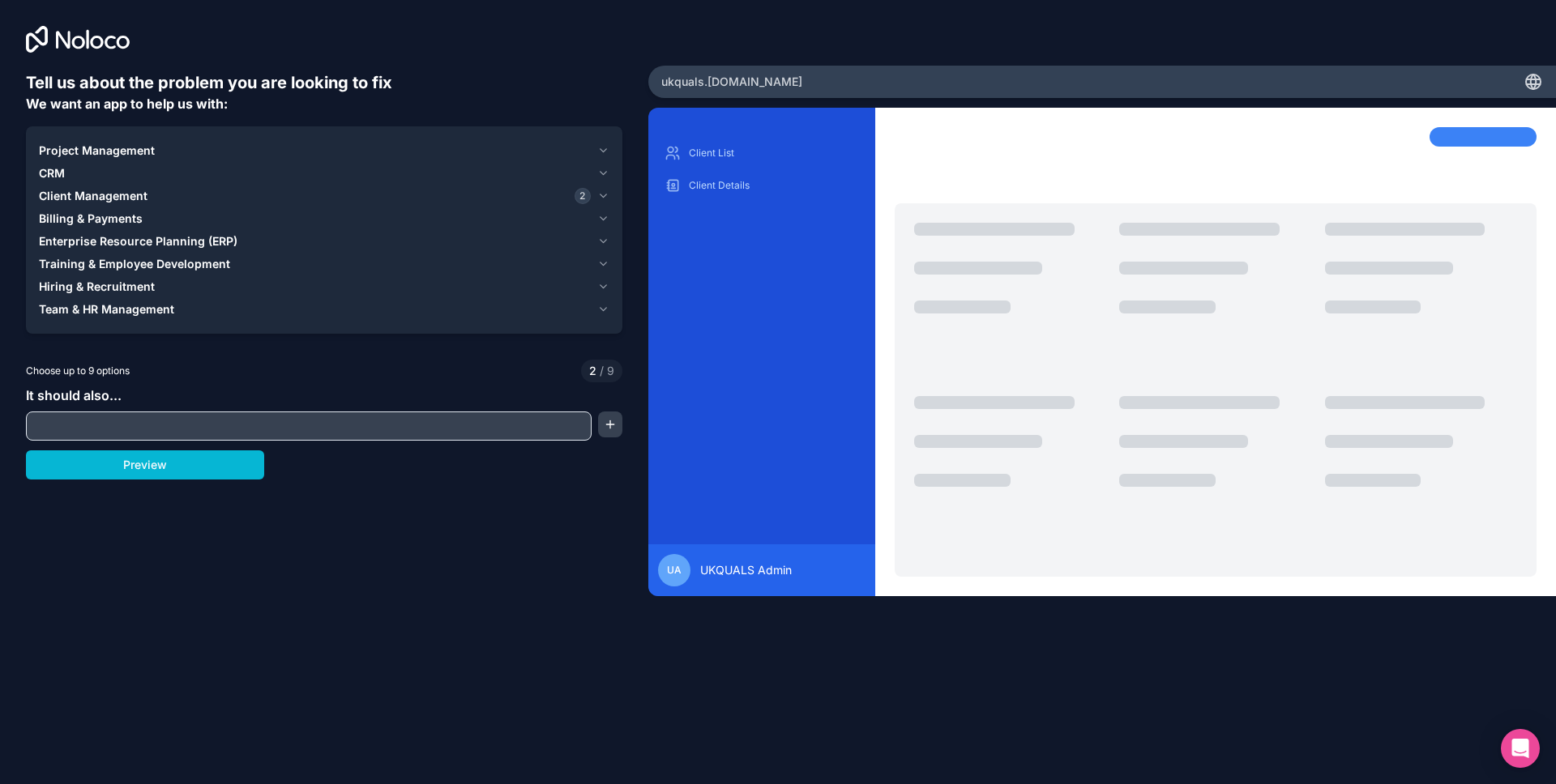
click at [104, 309] on span "Team & HR Management" at bounding box center [107, 309] width 136 height 16
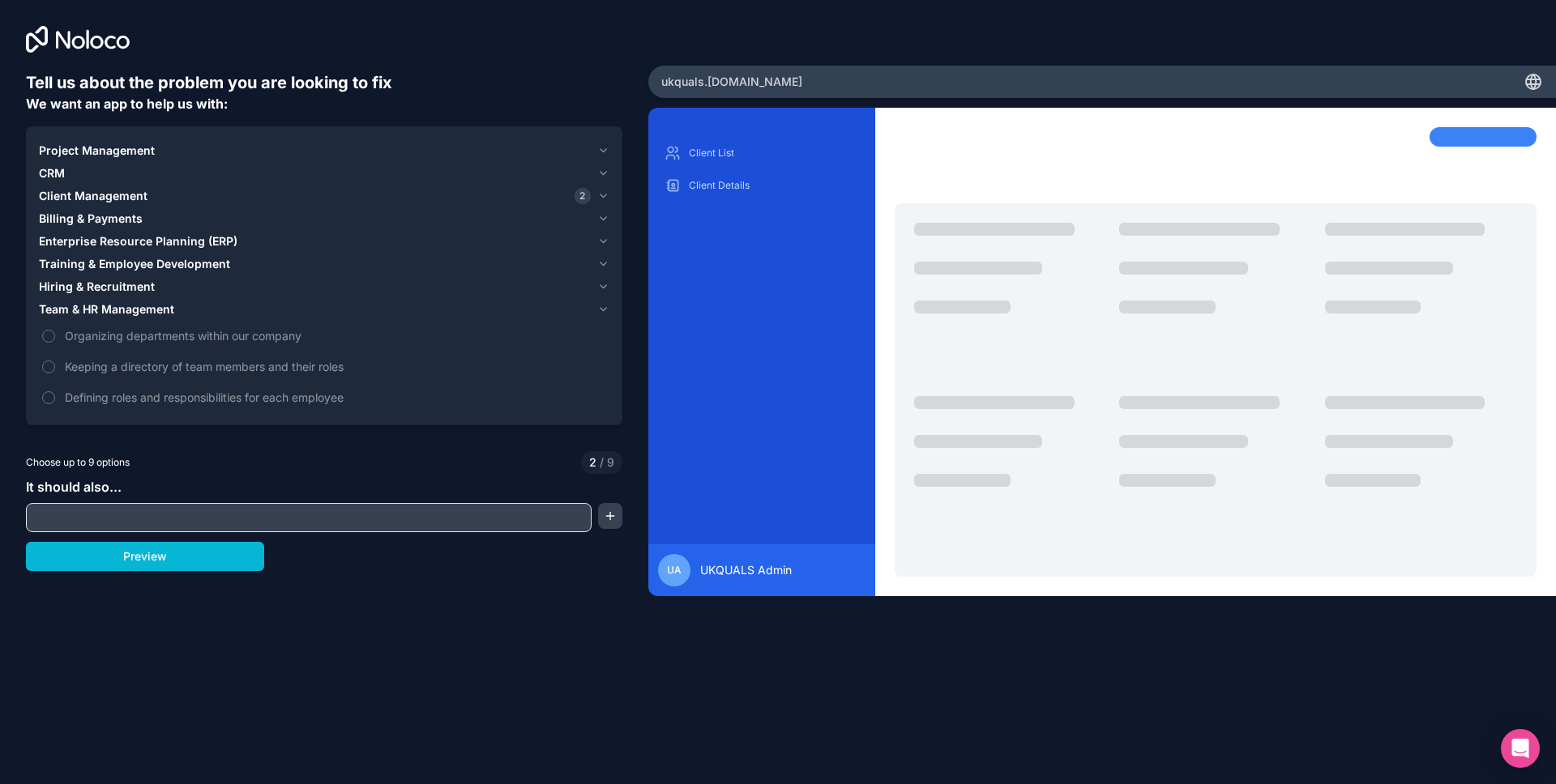
click at [104, 309] on span "Team & HR Management" at bounding box center [107, 309] width 136 height 16
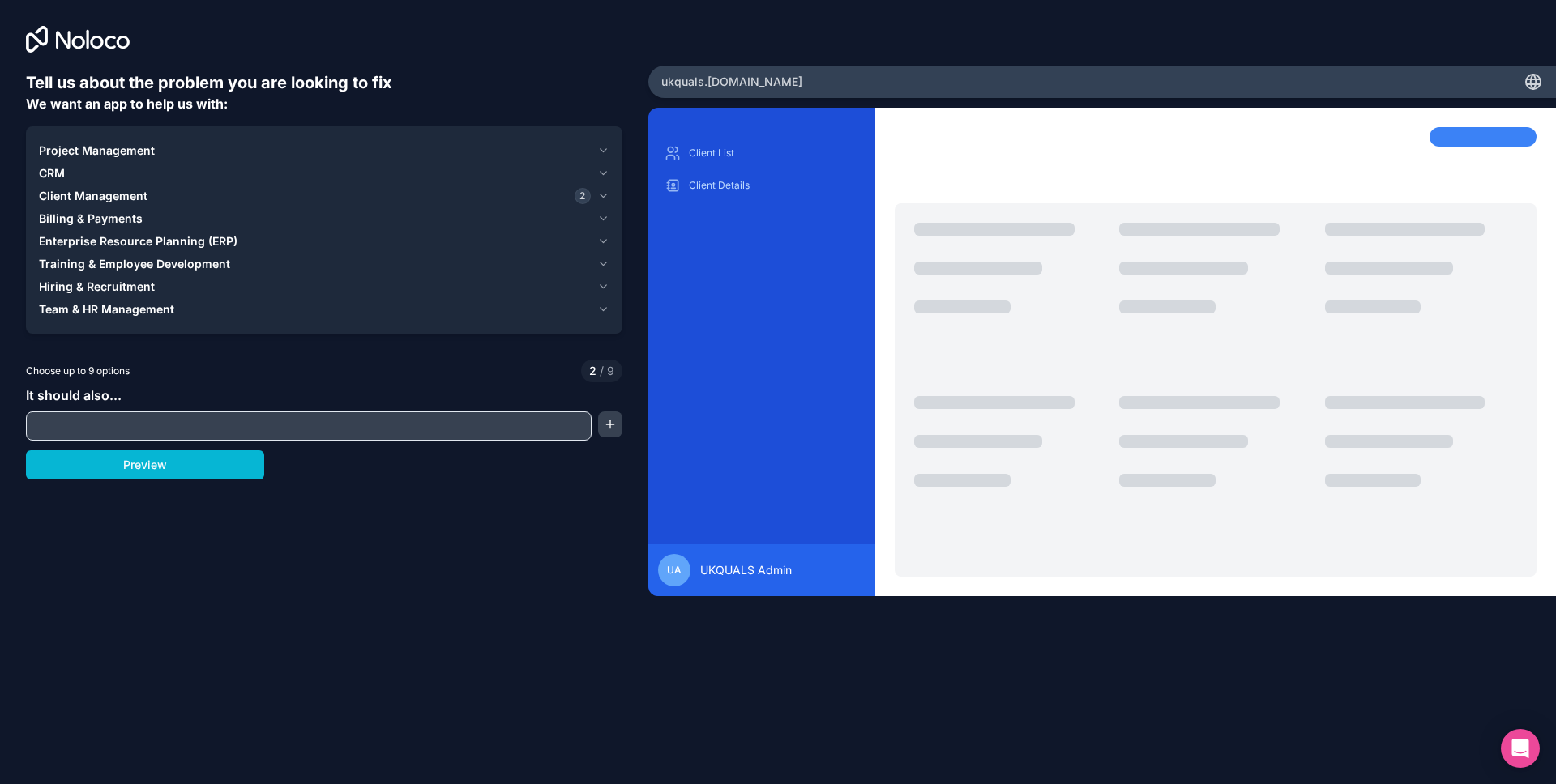
click at [123, 261] on span "Training & Employee Development" at bounding box center [135, 264] width 191 height 16
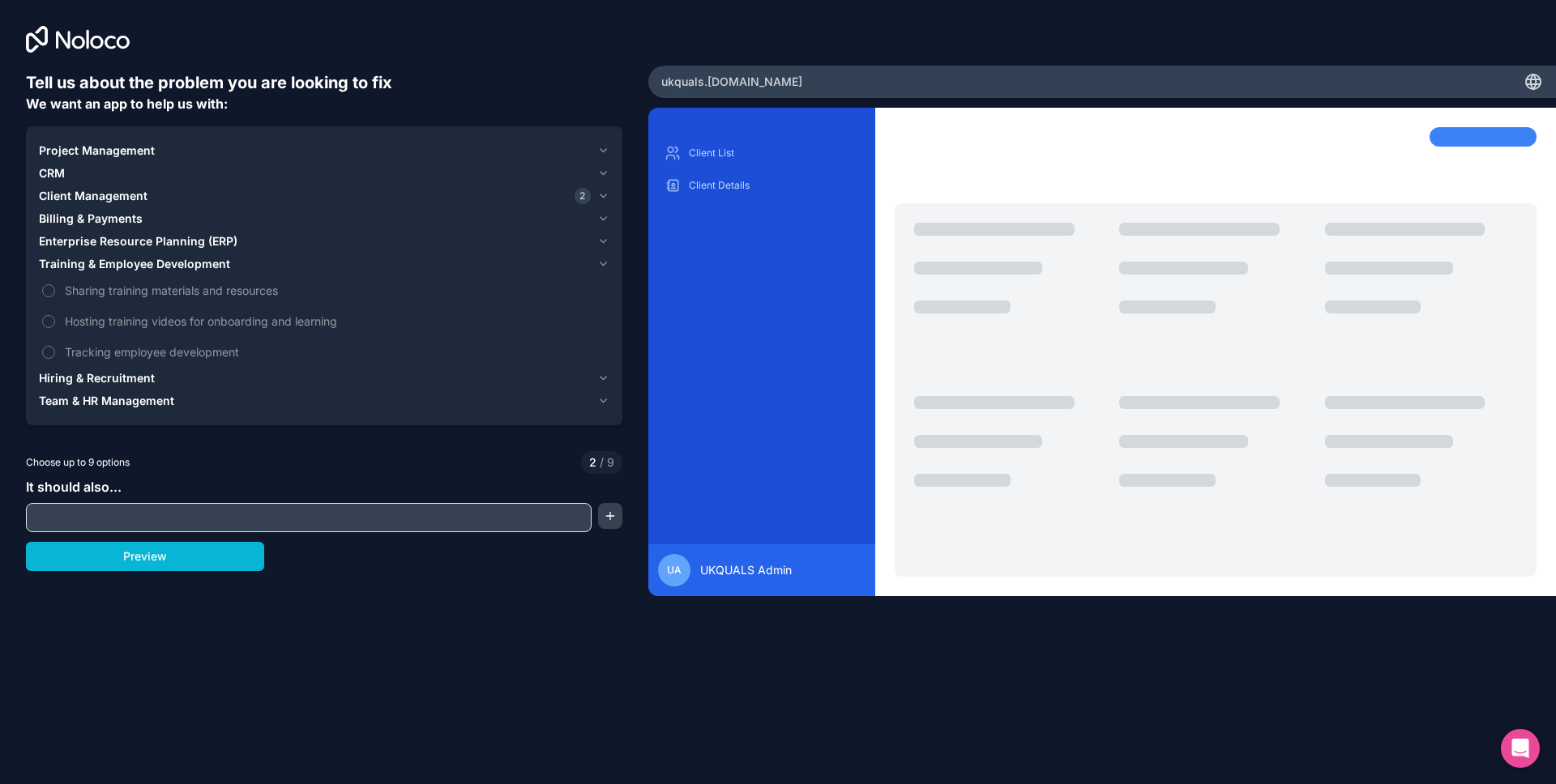
click at [123, 261] on span "Training & Employee Development" at bounding box center [135, 264] width 191 height 16
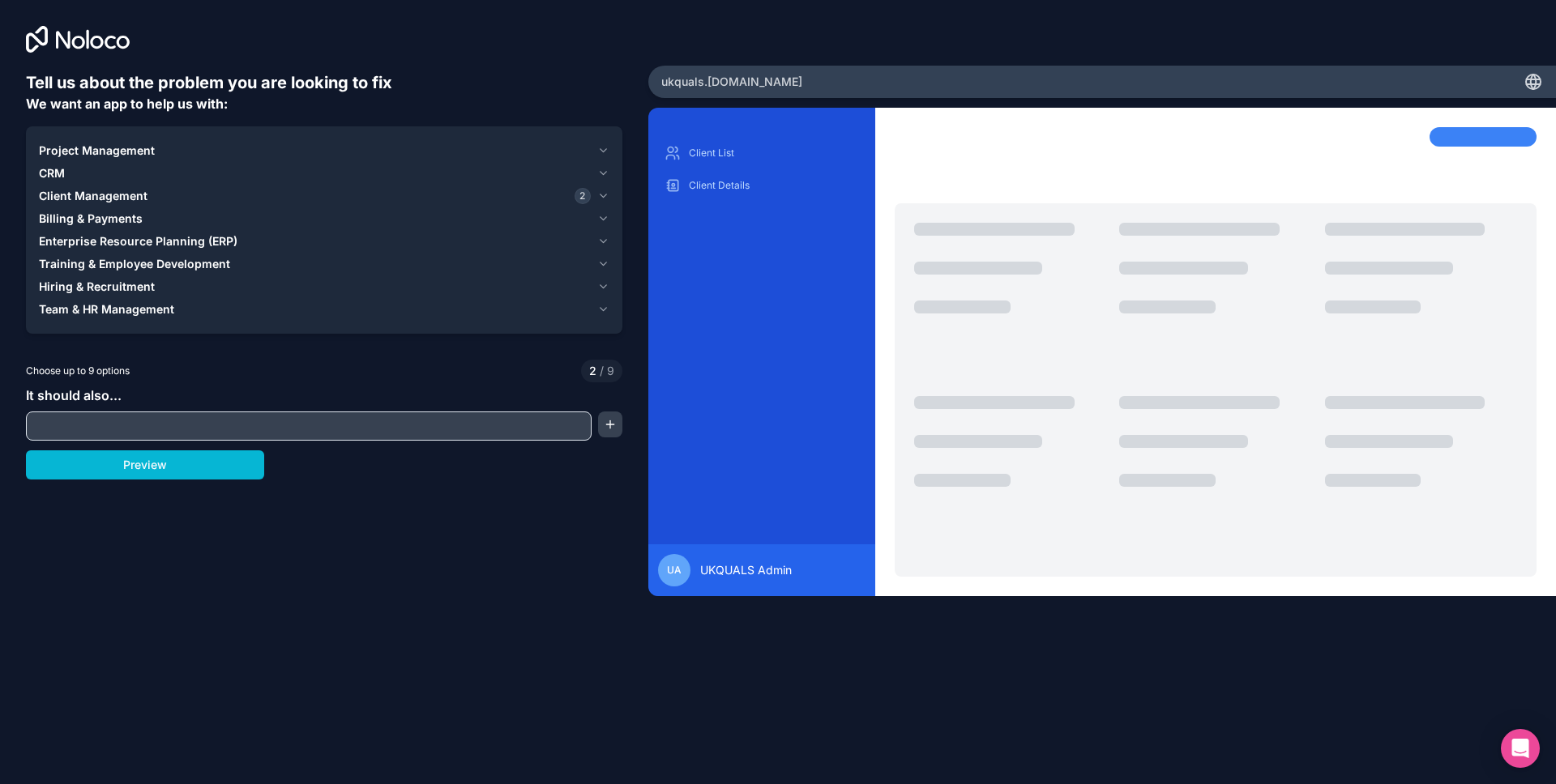
click at [119, 439] on div at bounding box center [308, 426] width 565 height 29
click at [119, 432] on input "text" at bounding box center [309, 425] width 557 height 22
click at [602, 200] on icon "button" at bounding box center [604, 196] width 13 height 13
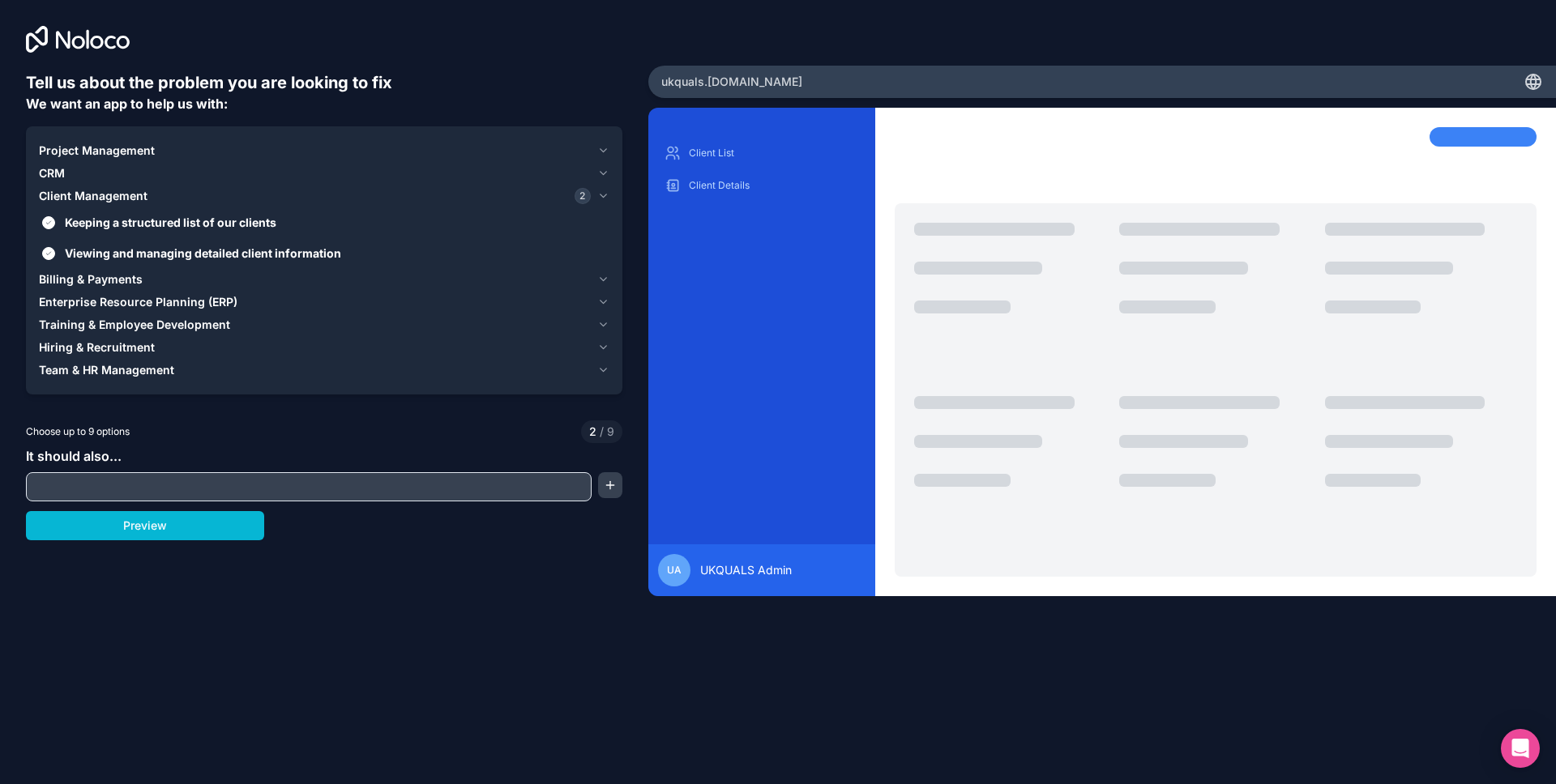
click at [601, 323] on icon "button" at bounding box center [604, 325] width 13 height 13
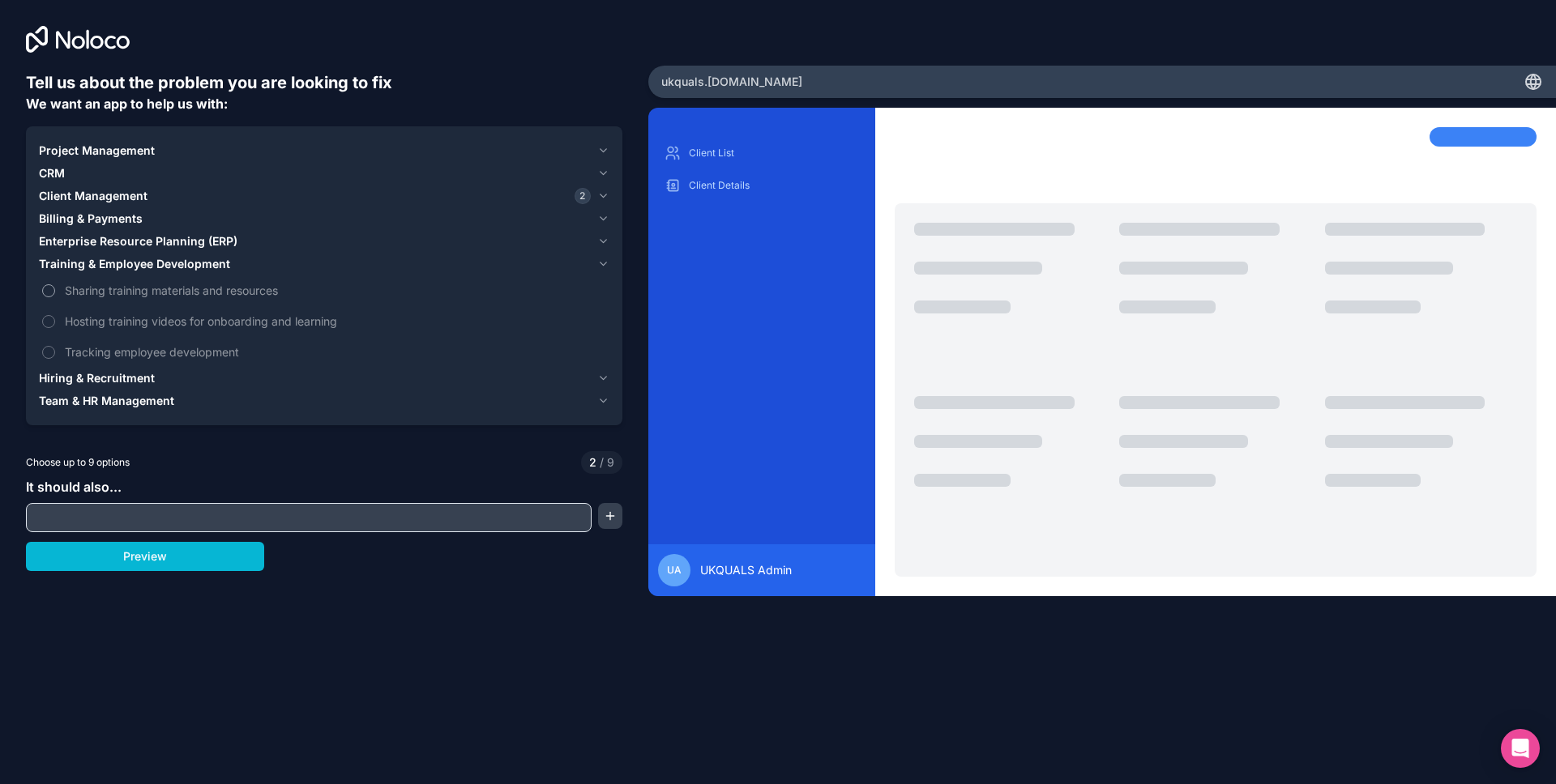
click at [201, 298] on span "Sharing training materials and resources" at bounding box center [336, 290] width 541 height 17
click at [55, 297] on button "Sharing training materials and resources" at bounding box center [48, 290] width 13 height 13
click at [197, 319] on span "Hosting training videos for onboarding and learning" at bounding box center [336, 321] width 541 height 17
click at [55, 319] on button "Hosting training videos for onboarding and learning" at bounding box center [48, 321] width 13 height 13
click at [197, 345] on span "Tracking employee development" at bounding box center [336, 352] width 541 height 17
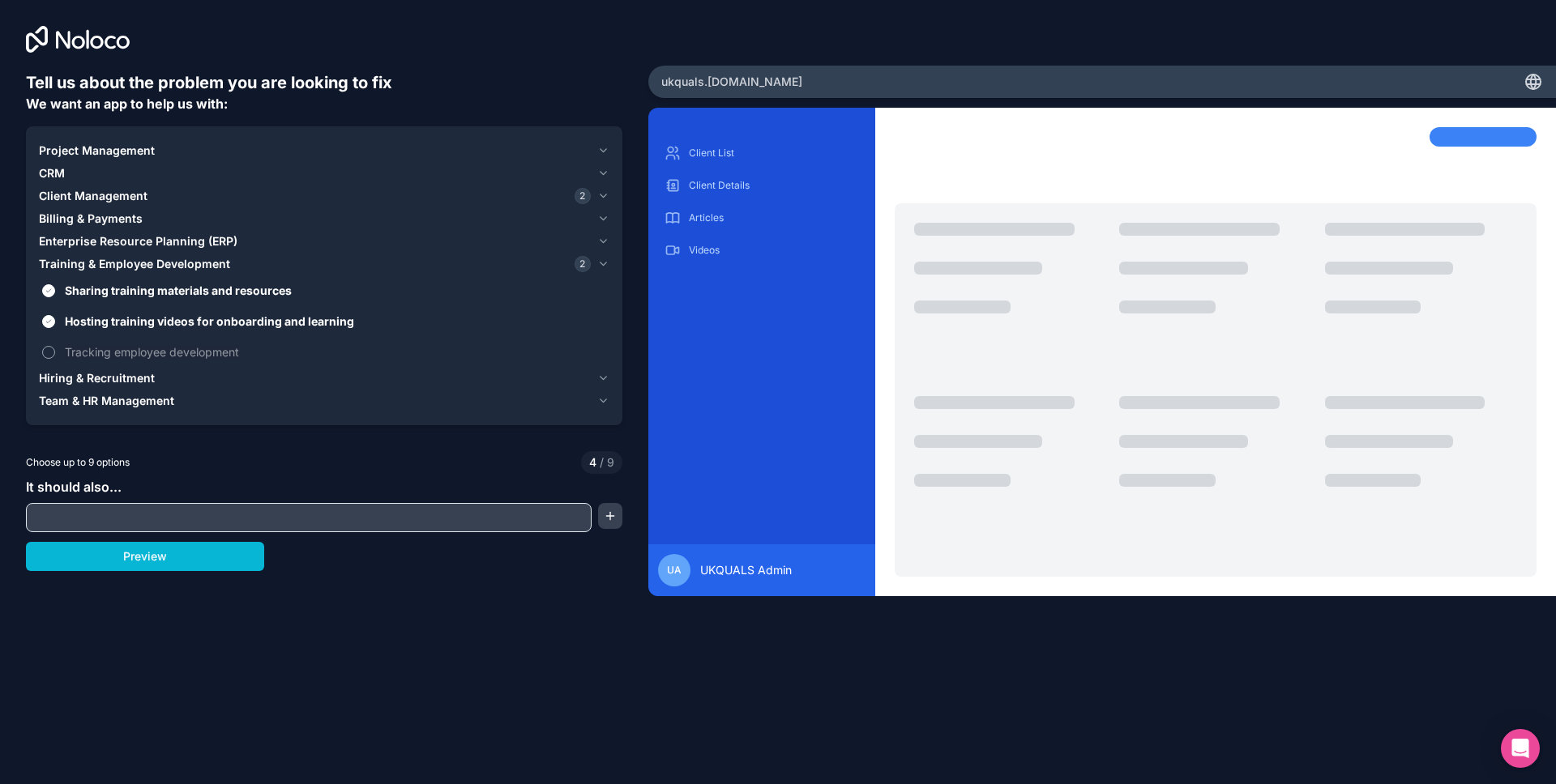
click at [55, 346] on button "Tracking employee development" at bounding box center [48, 352] width 13 height 13
click at [601, 266] on icon "button" at bounding box center [604, 263] width 13 height 13
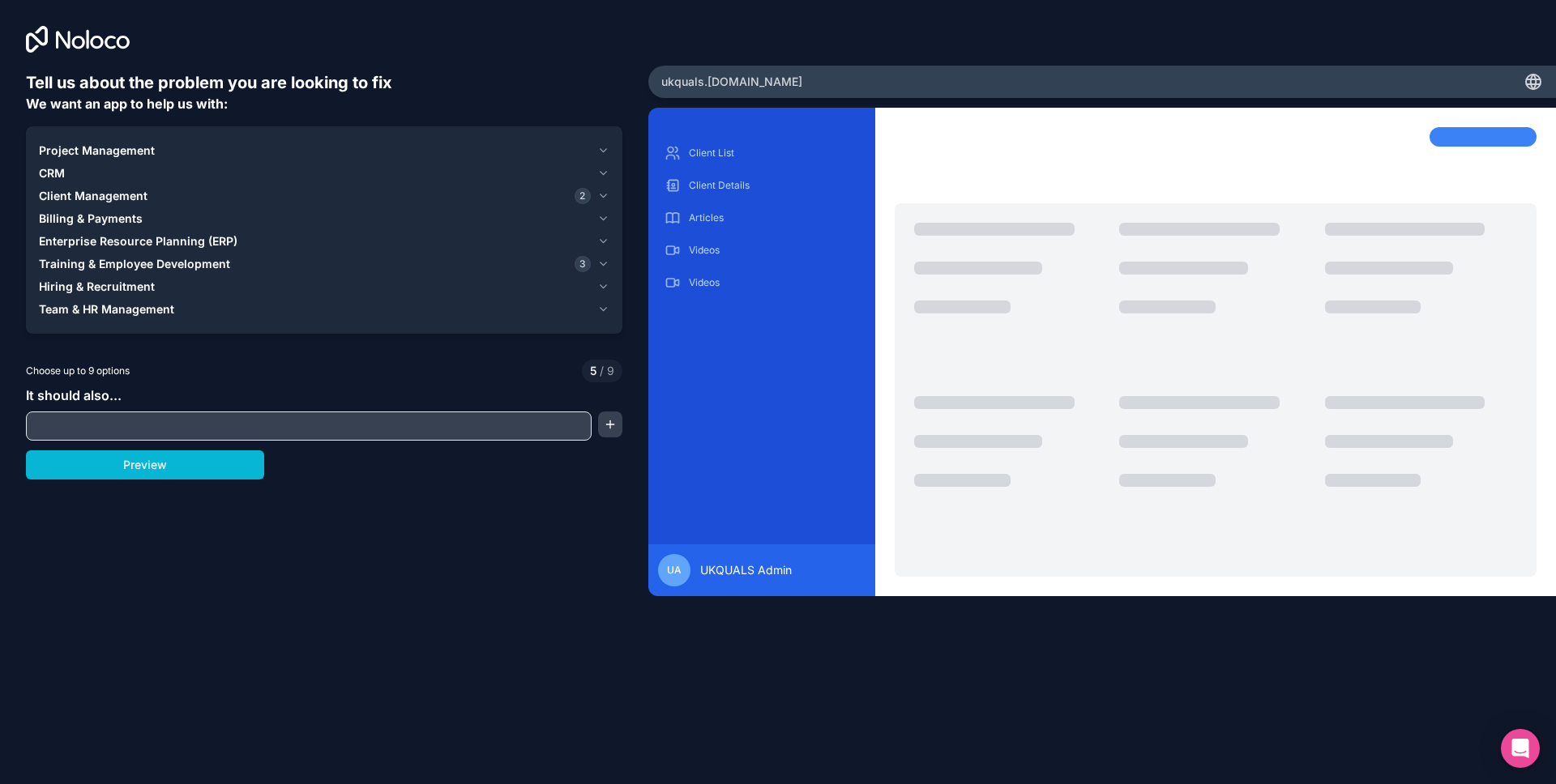
click at [113, 175] on div "CRM" at bounding box center [315, 173] width 552 height 16
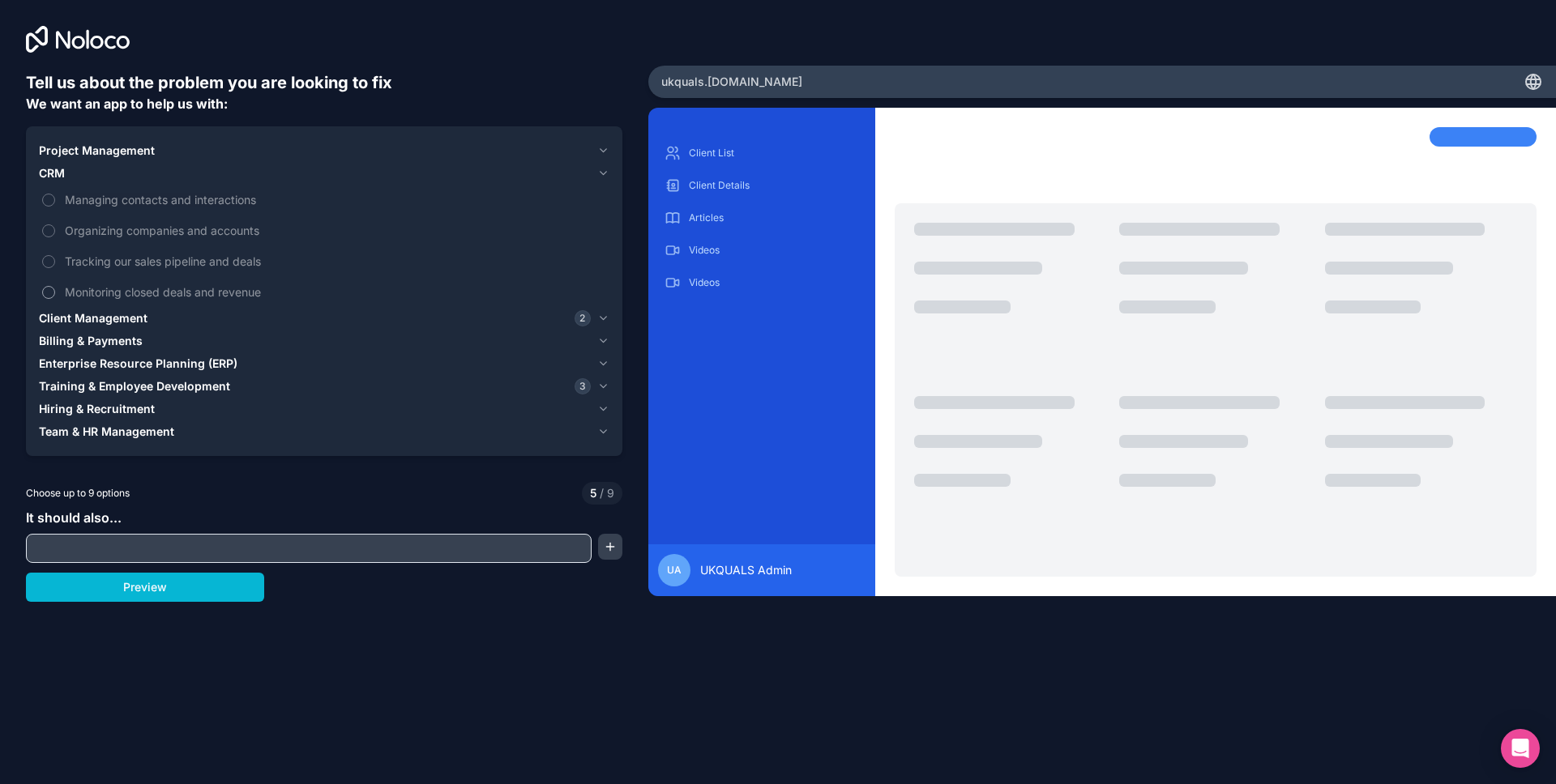
click at [139, 288] on span "Monitoring closed deals and revenue" at bounding box center [336, 292] width 541 height 17
click at [55, 288] on button "Monitoring closed deals and revenue" at bounding box center [48, 292] width 13 height 13
click at [143, 262] on span "Tracking our sales pipeline and deals" at bounding box center [336, 261] width 541 height 17
click at [55, 262] on button "Tracking our sales pipeline and deals" at bounding box center [48, 262] width 13 height 13
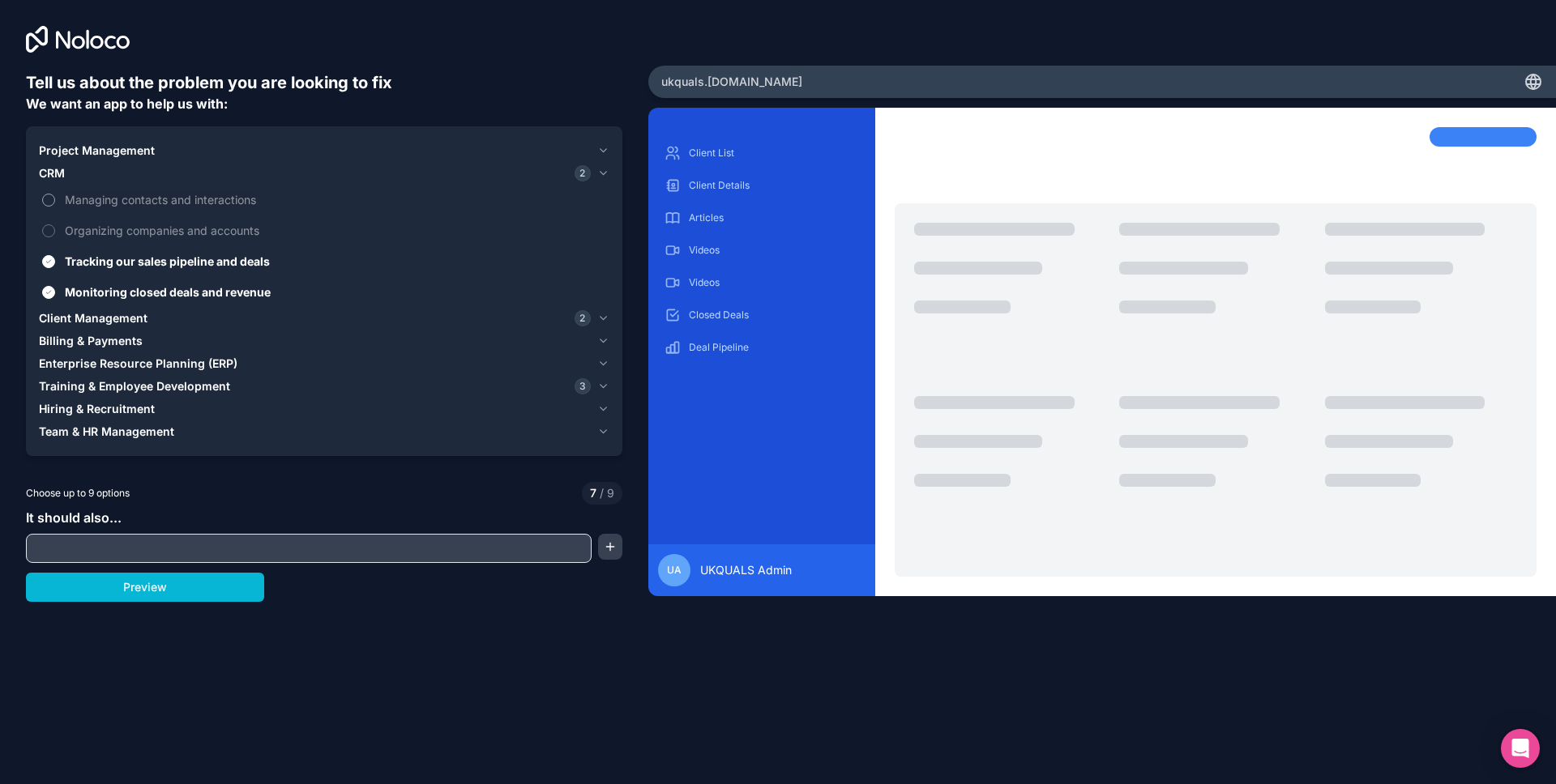
click at [161, 203] on span "Managing contacts and interactions" at bounding box center [336, 199] width 541 height 17
click at [55, 203] on button "Managing contacts and interactions" at bounding box center [48, 200] width 13 height 13
click at [171, 236] on span "Organizing companies and accounts" at bounding box center [336, 230] width 541 height 17
click at [55, 236] on button "Organizing companies and accounts" at bounding box center [48, 230] width 13 height 13
click at [253, 546] on input "text" at bounding box center [309, 547] width 557 height 22
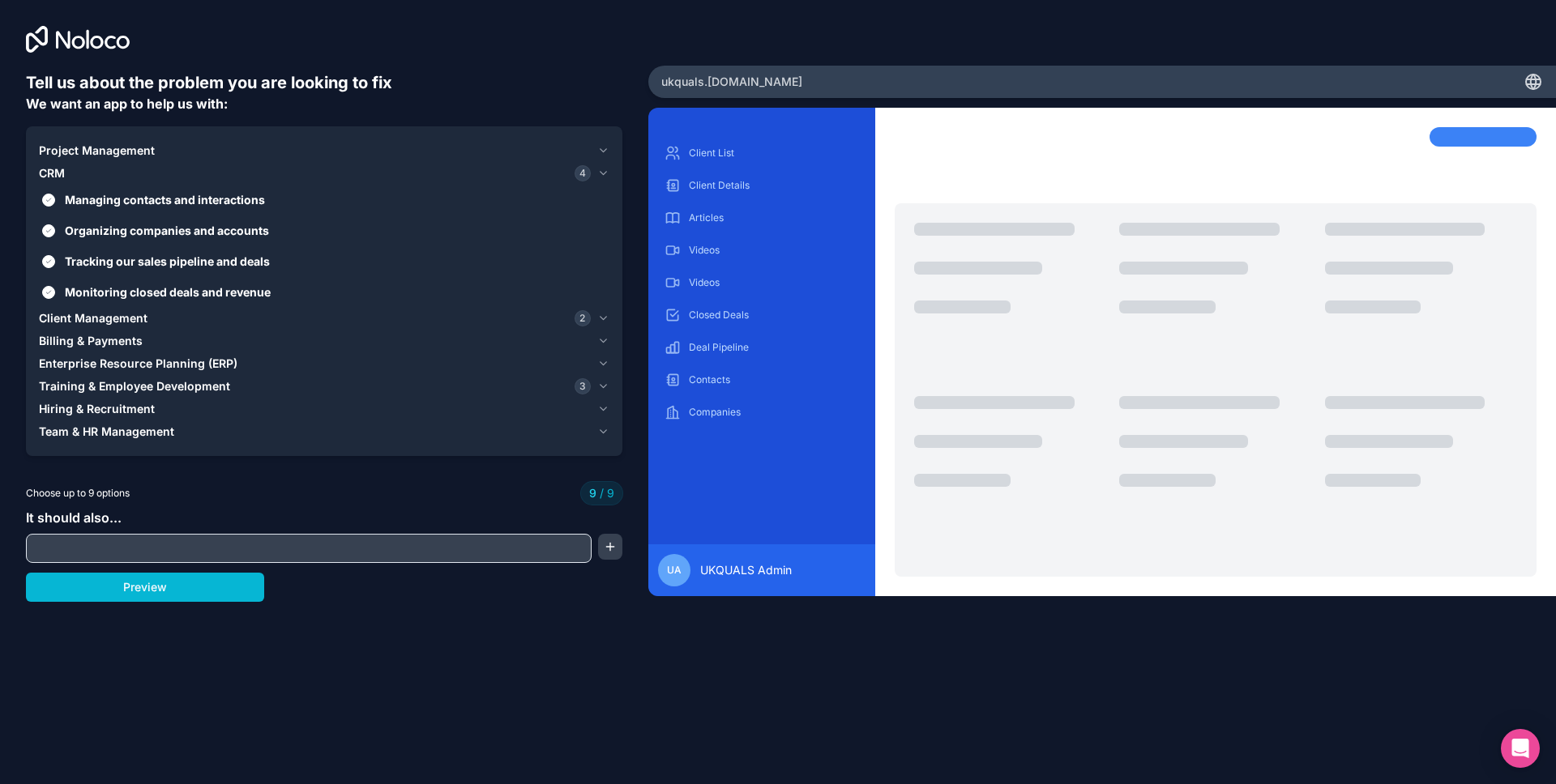
paste input "Allow clients to log in, manage their learners, submit certificate requests, vi…"
type input "Allow clients to log in, manage their learners, submit certificate requests, vi…"
click at [236, 586] on button "Preview" at bounding box center [145, 587] width 238 height 29
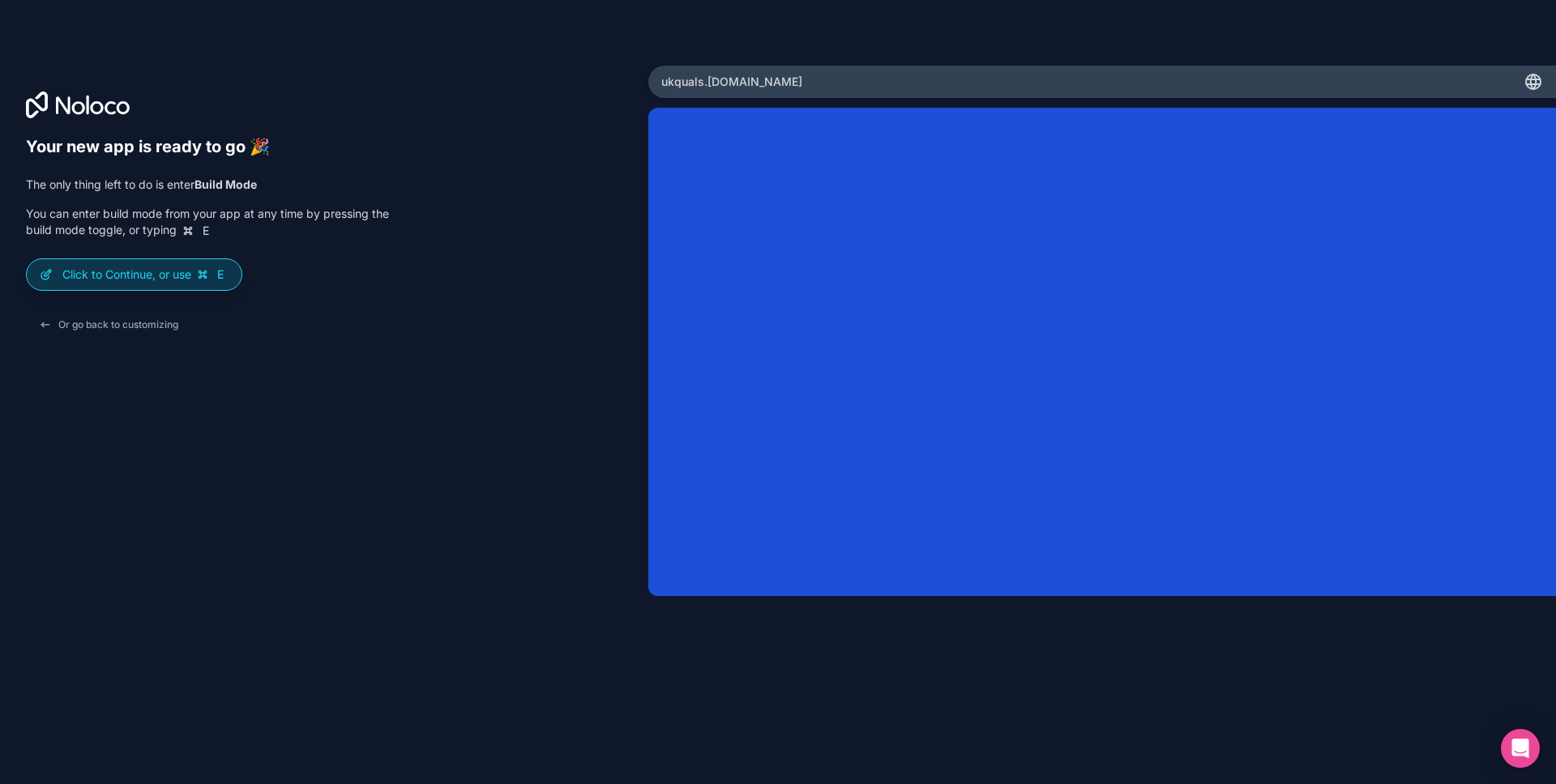
click at [144, 275] on p "Click to Continue, or use E" at bounding box center [146, 274] width 166 height 16
